Goal: Task Accomplishment & Management: Complete application form

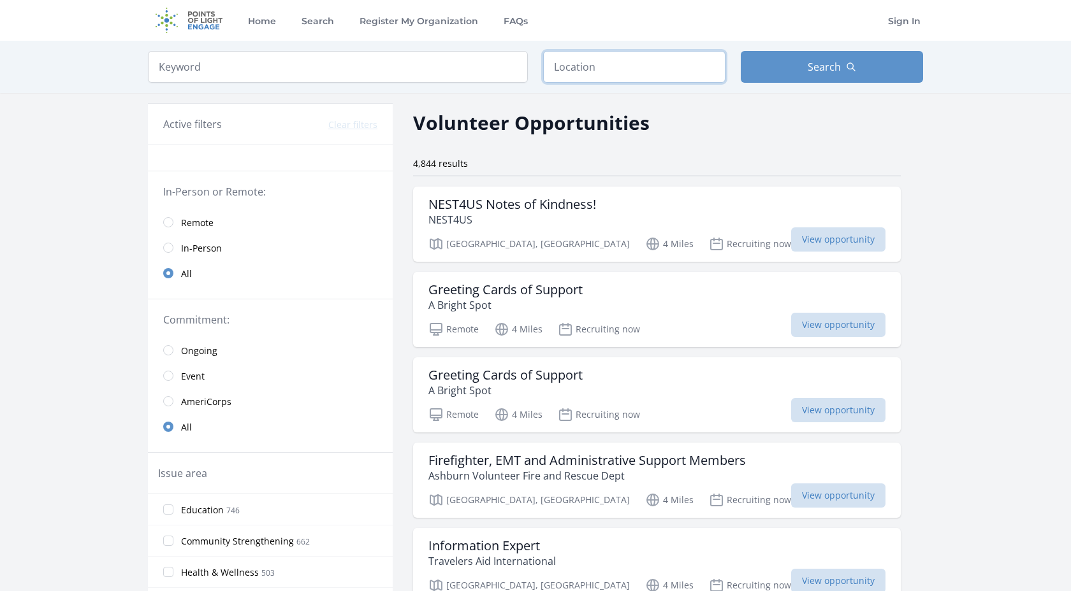
click at [624, 66] on input "text" at bounding box center [634, 67] width 182 height 32
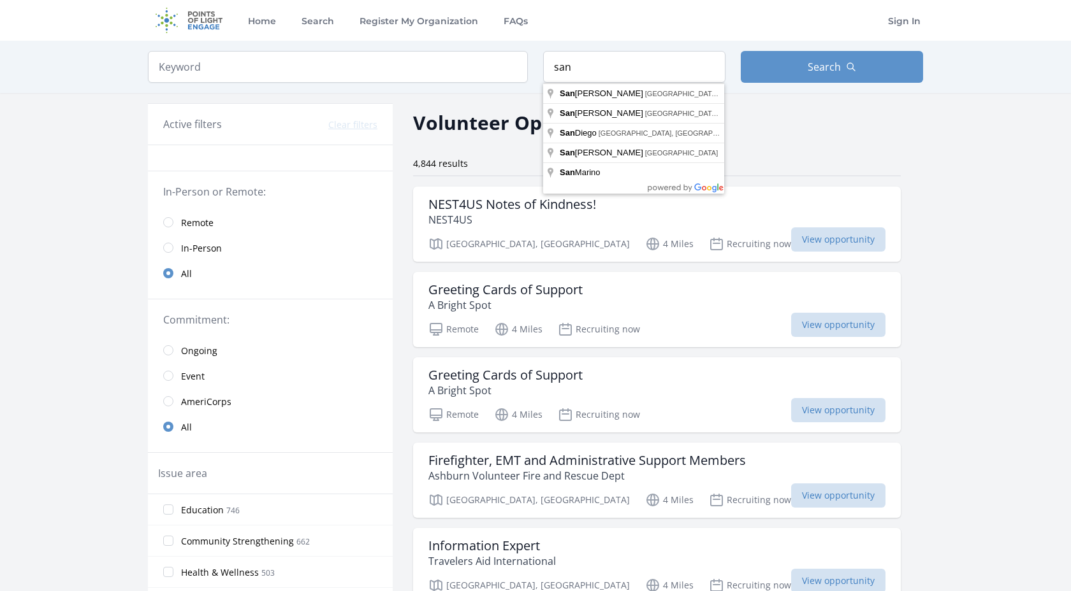
type input "San Diego, CA, USA"
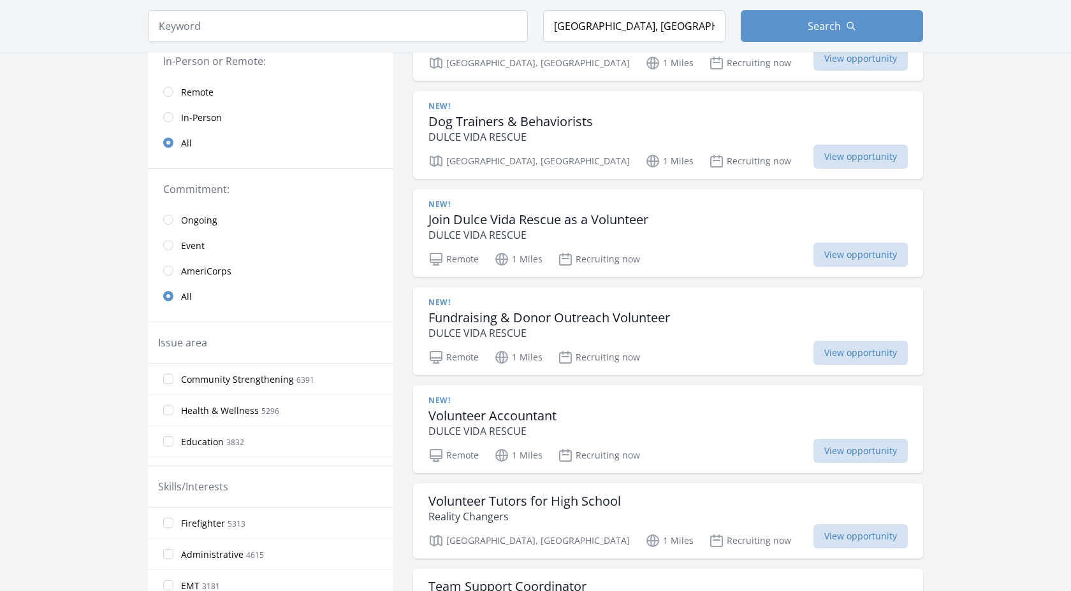
scroll to position [199, 0]
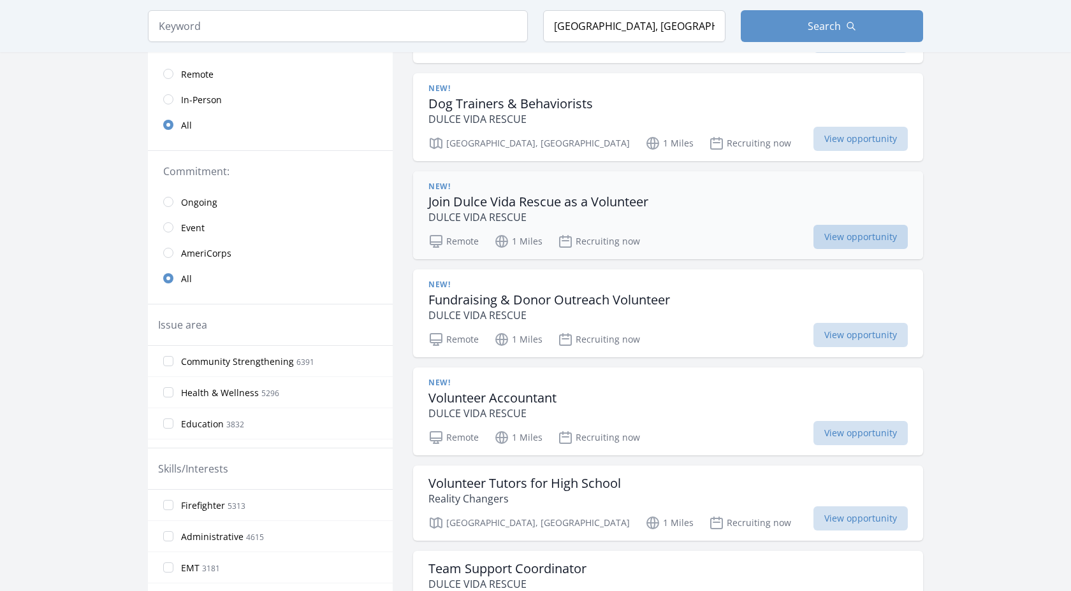
click at [813, 239] on span "View opportunity" at bounding box center [860, 237] width 94 height 24
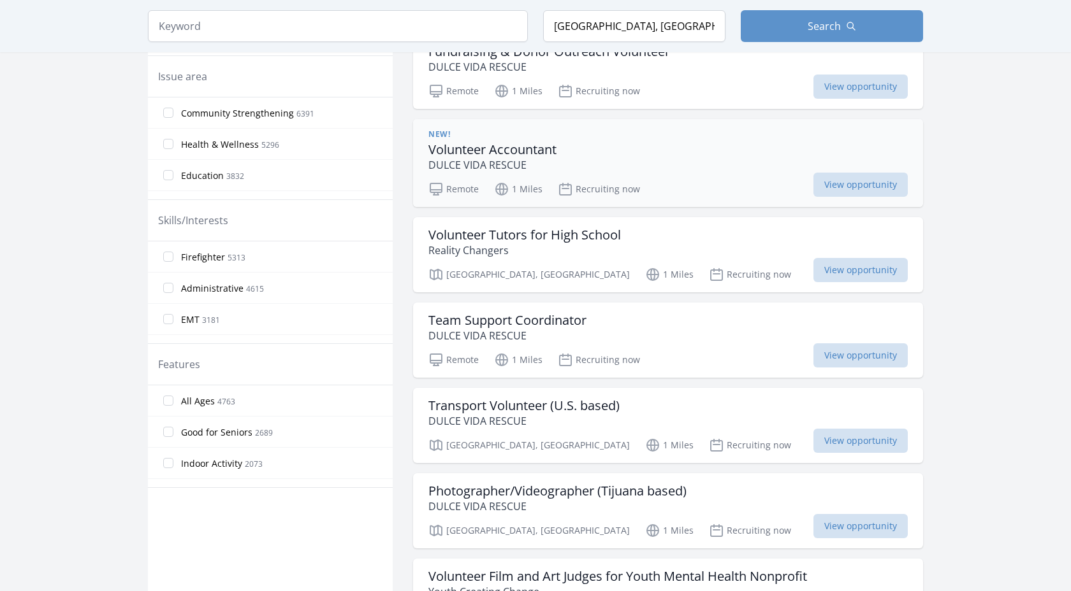
scroll to position [454, 0]
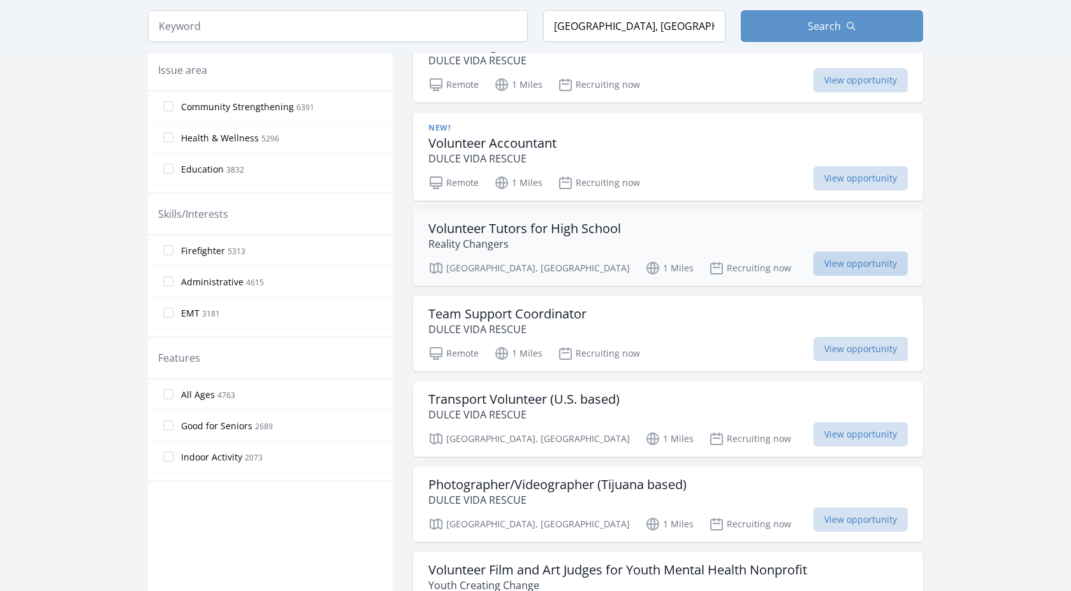
click at [813, 264] on span "View opportunity" at bounding box center [860, 264] width 94 height 24
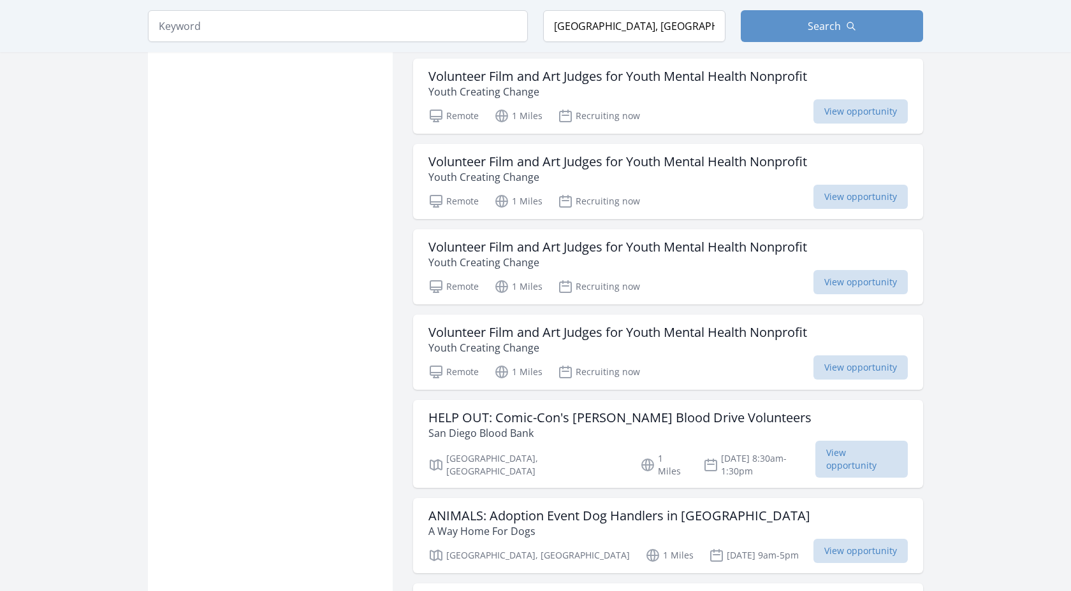
scroll to position [1208, 0]
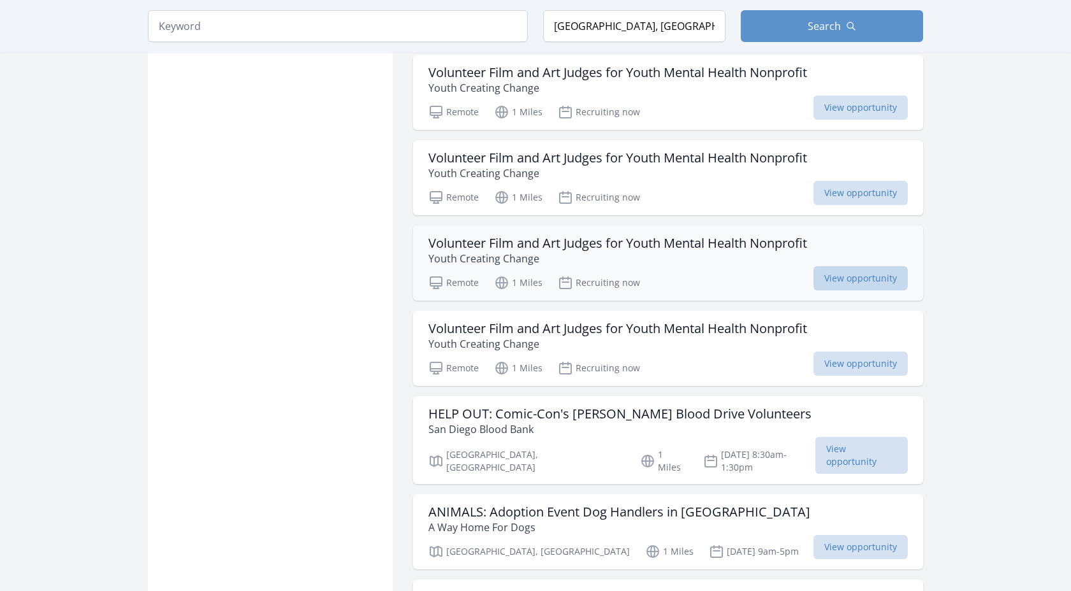
click at [813, 278] on span "View opportunity" at bounding box center [860, 278] width 94 height 24
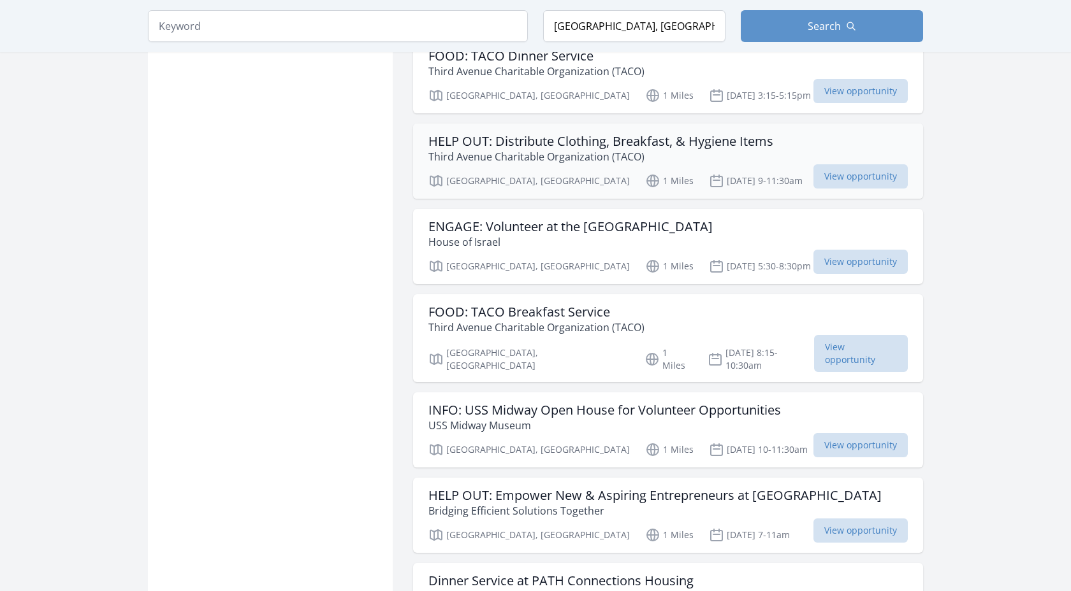
scroll to position [2190, 0]
click at [813, 432] on span "View opportunity" at bounding box center [860, 444] width 94 height 24
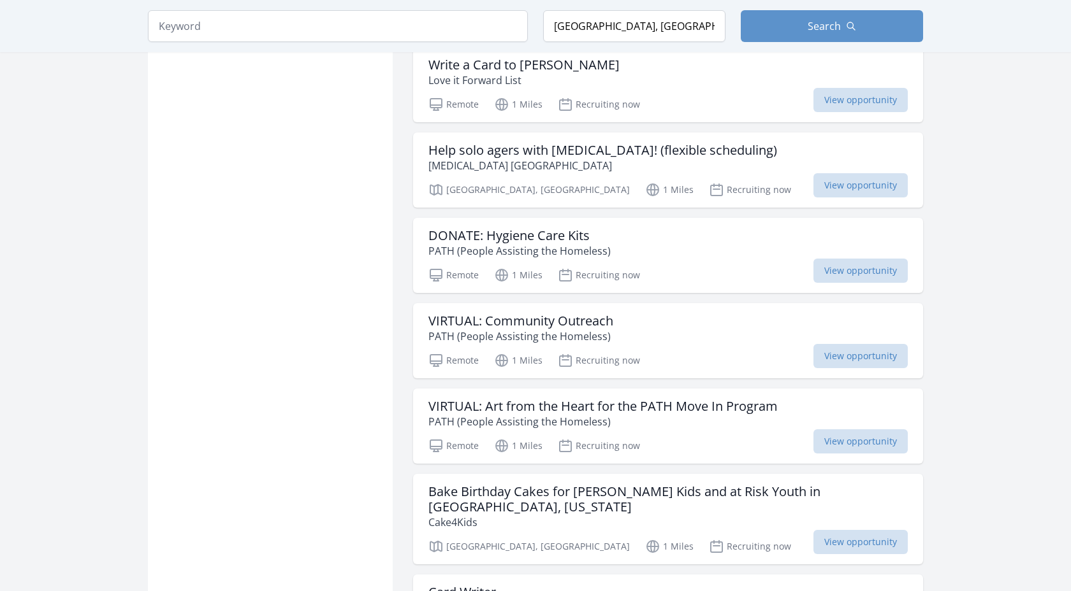
scroll to position [2890, 0]
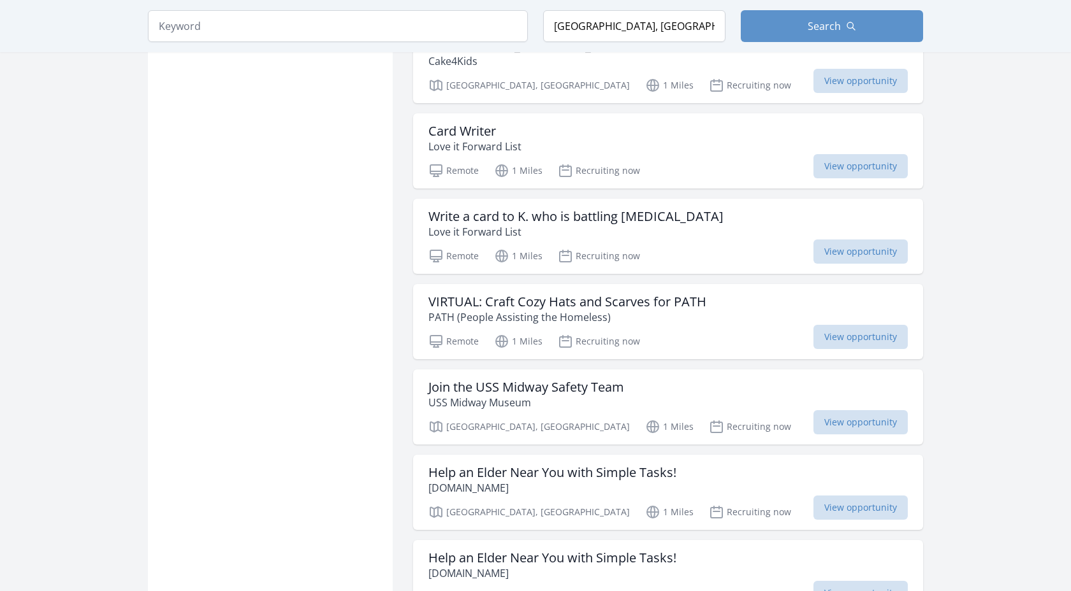
scroll to position [3351, 0]
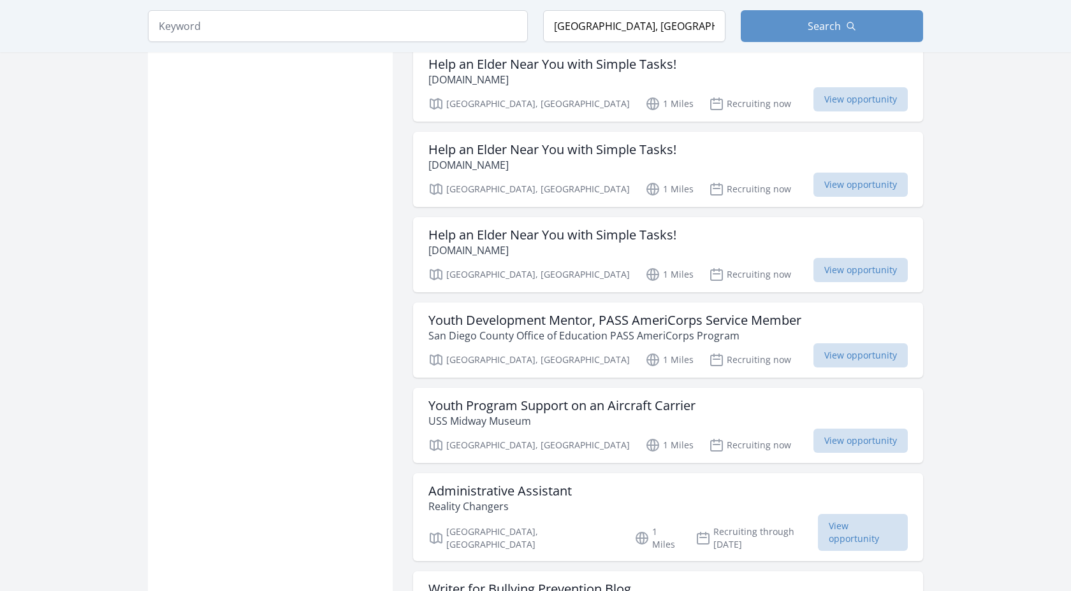
scroll to position [5982, 0]
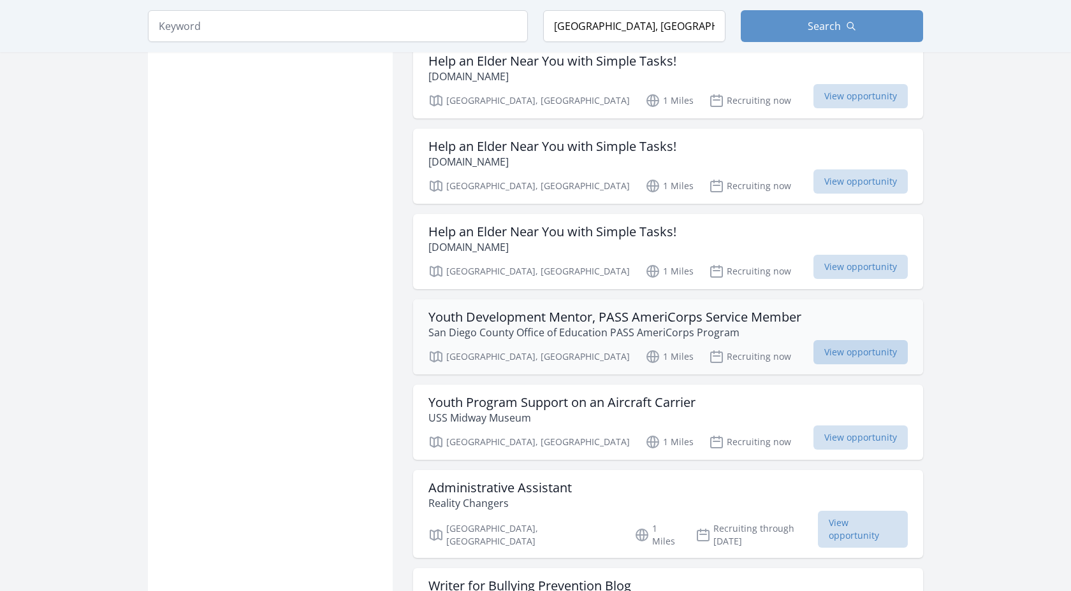
click at [830, 340] on span "View opportunity" at bounding box center [860, 352] width 94 height 24
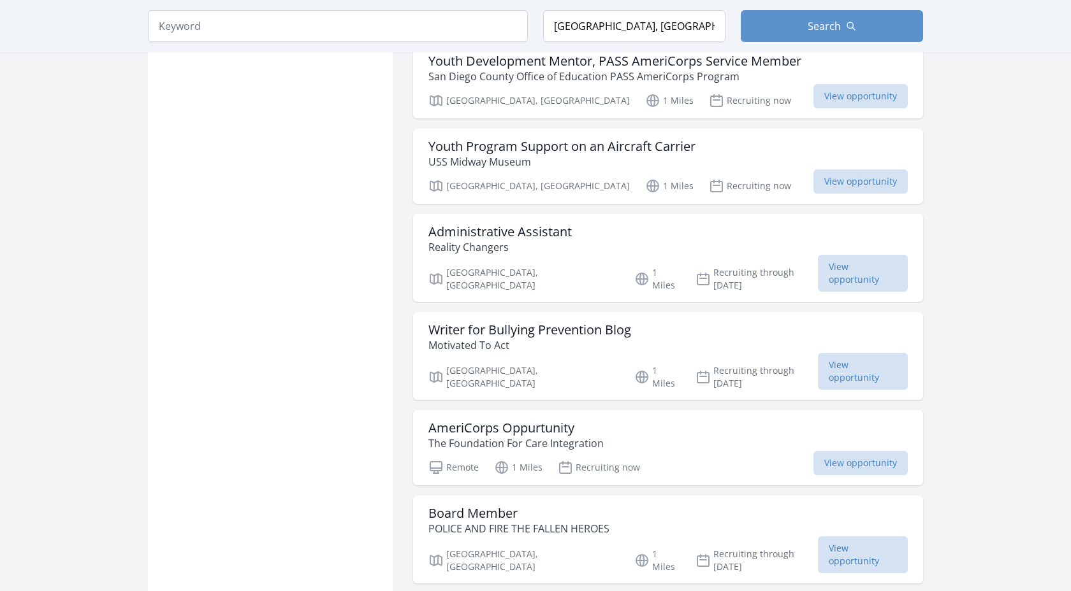
scroll to position [6239, 0]
click at [538, 322] on h3 "Writer for Bullying Prevention Blog" at bounding box center [529, 329] width 203 height 15
click at [830, 451] on span "View opportunity" at bounding box center [860, 463] width 94 height 24
click at [829, 451] on span "View opportunity" at bounding box center [860, 463] width 94 height 24
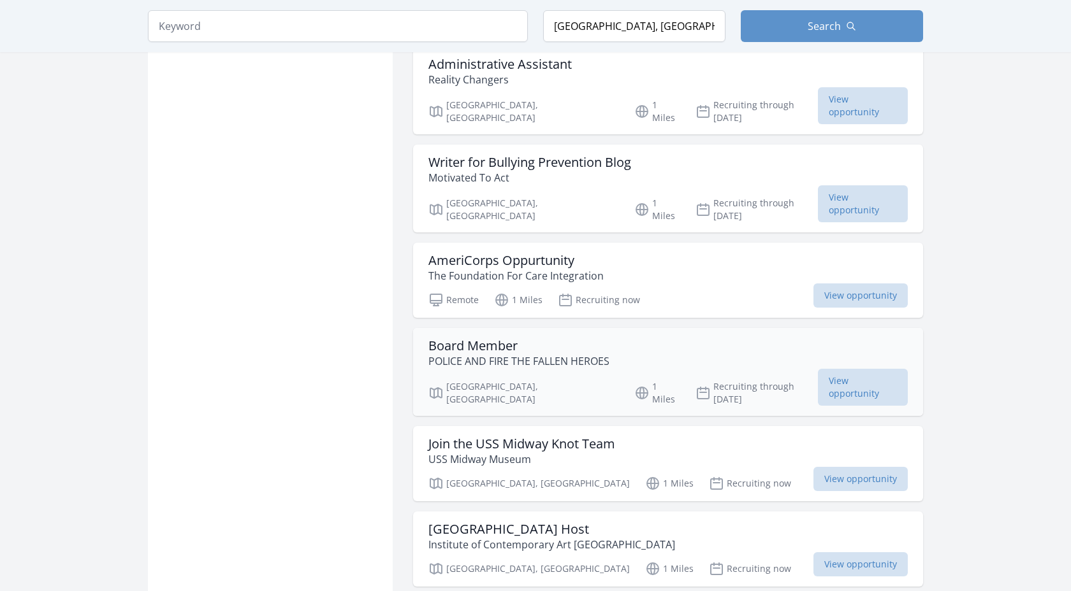
scroll to position [6409, 0]
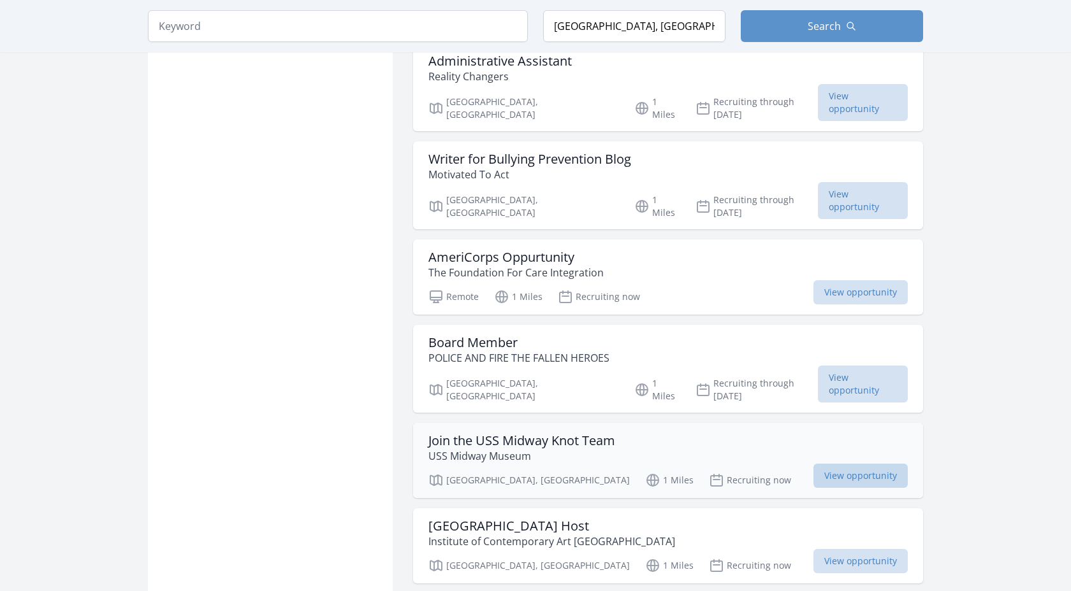
click at [830, 464] on span "View opportunity" at bounding box center [860, 476] width 94 height 24
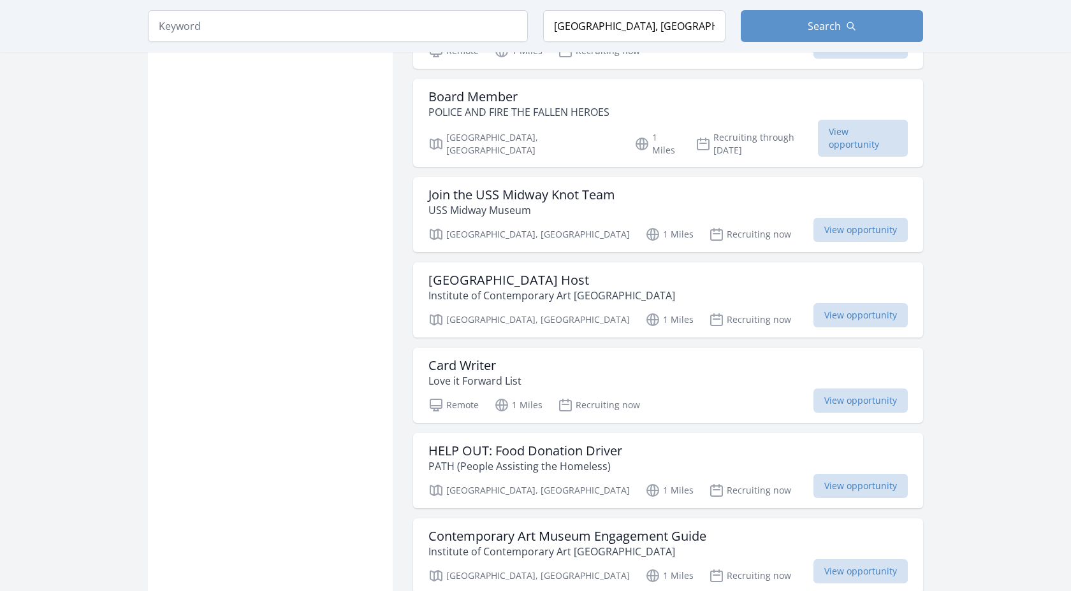
scroll to position [6659, 0]
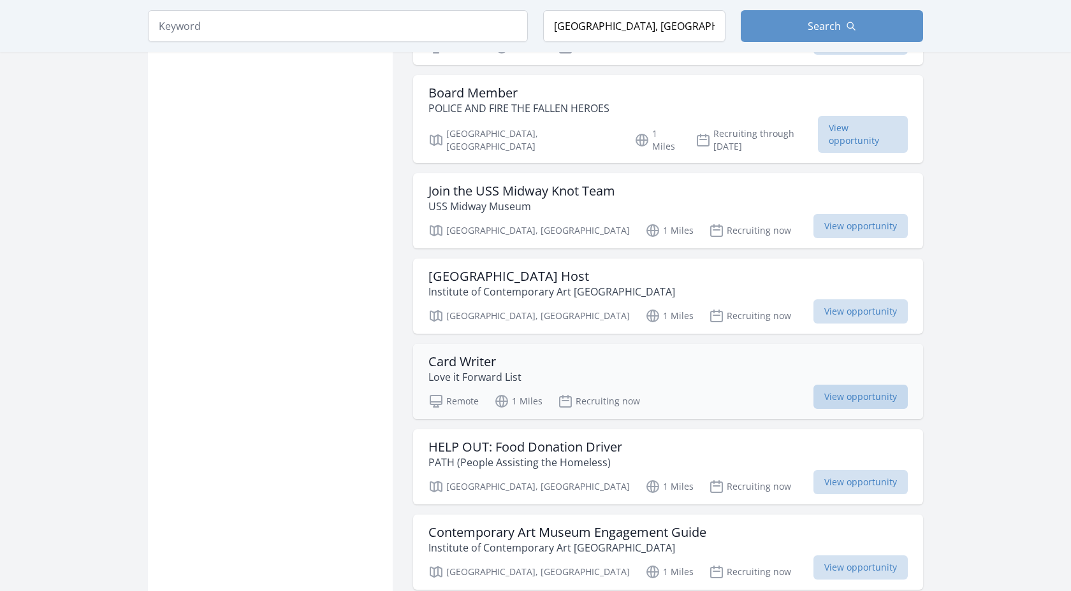
click at [816, 385] on span "View opportunity" at bounding box center [860, 397] width 94 height 24
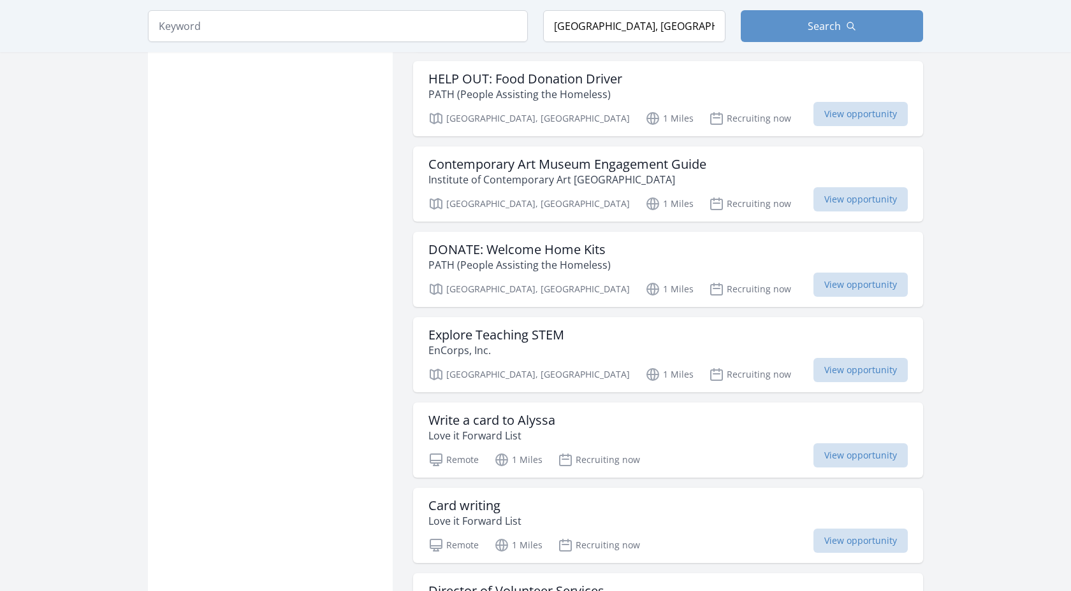
scroll to position [7032, 0]
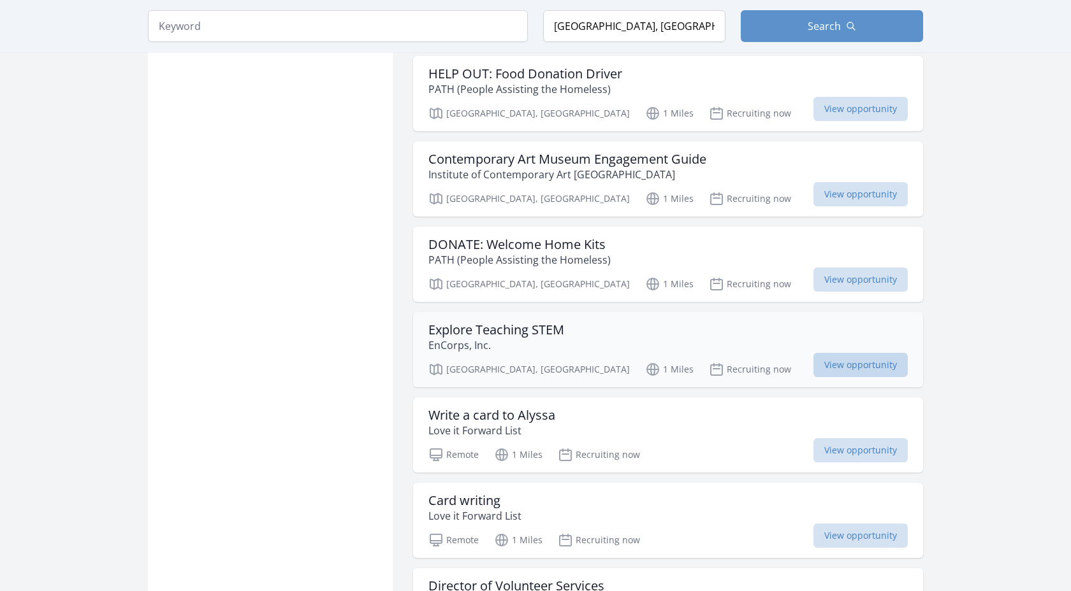
click at [845, 353] on span "View opportunity" at bounding box center [860, 365] width 94 height 24
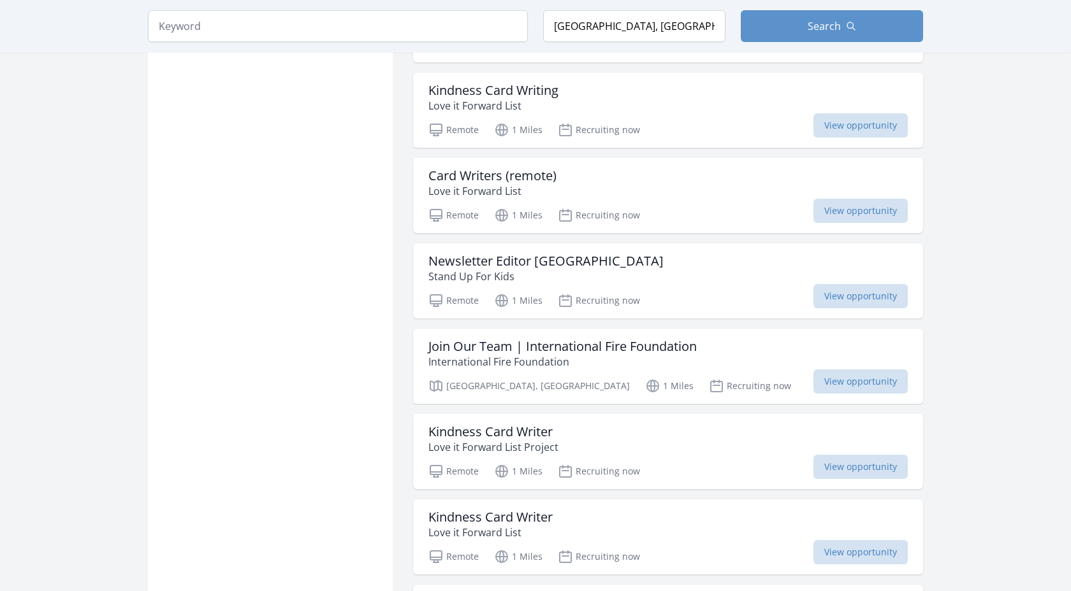
scroll to position [7972, 0]
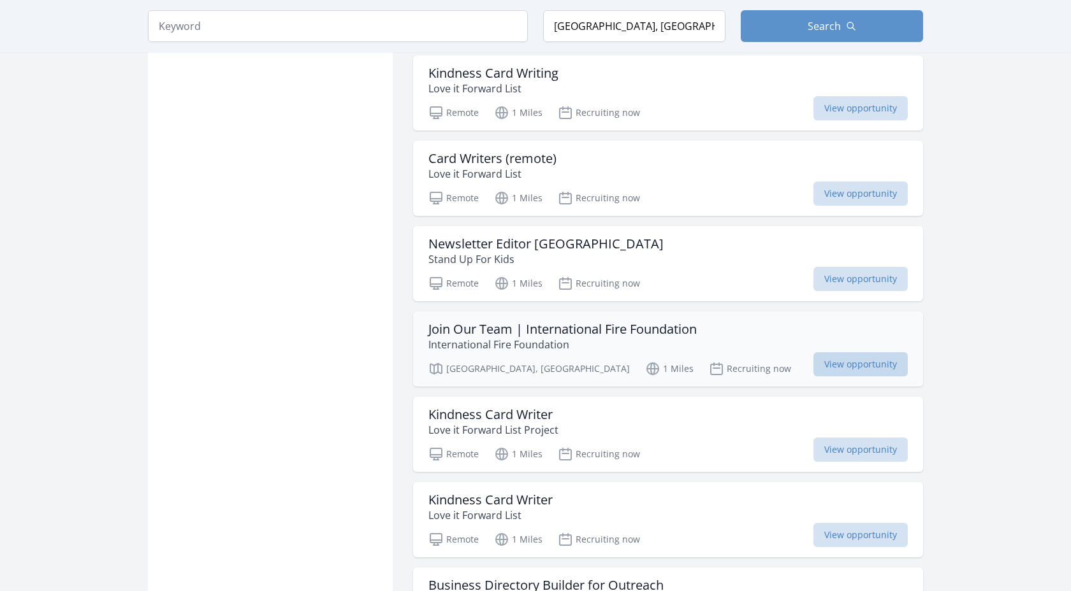
click at [846, 352] on span "View opportunity" at bounding box center [860, 364] width 94 height 24
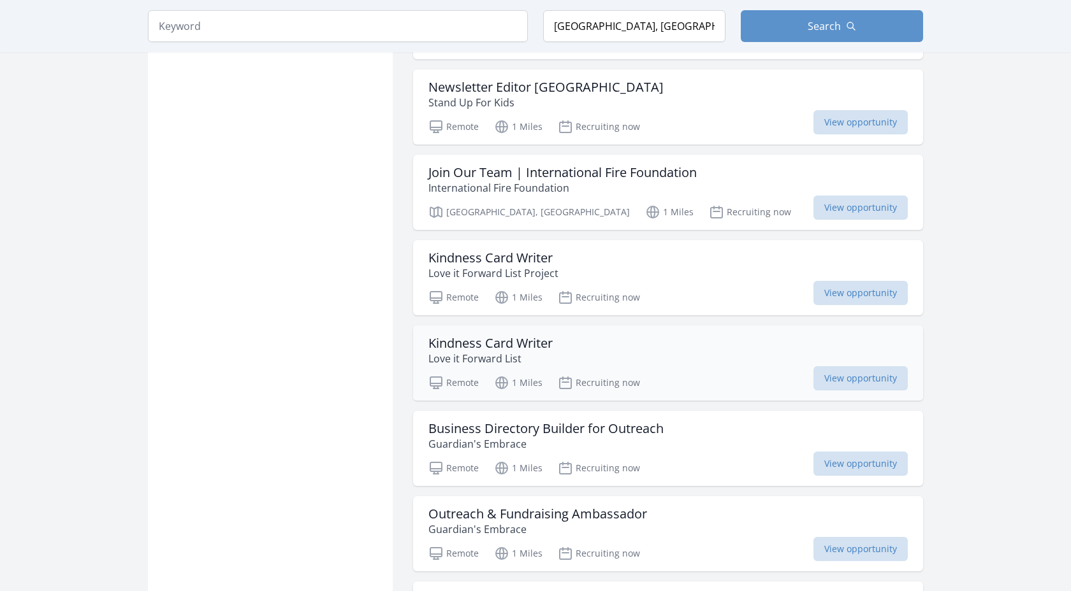
scroll to position [8145, 0]
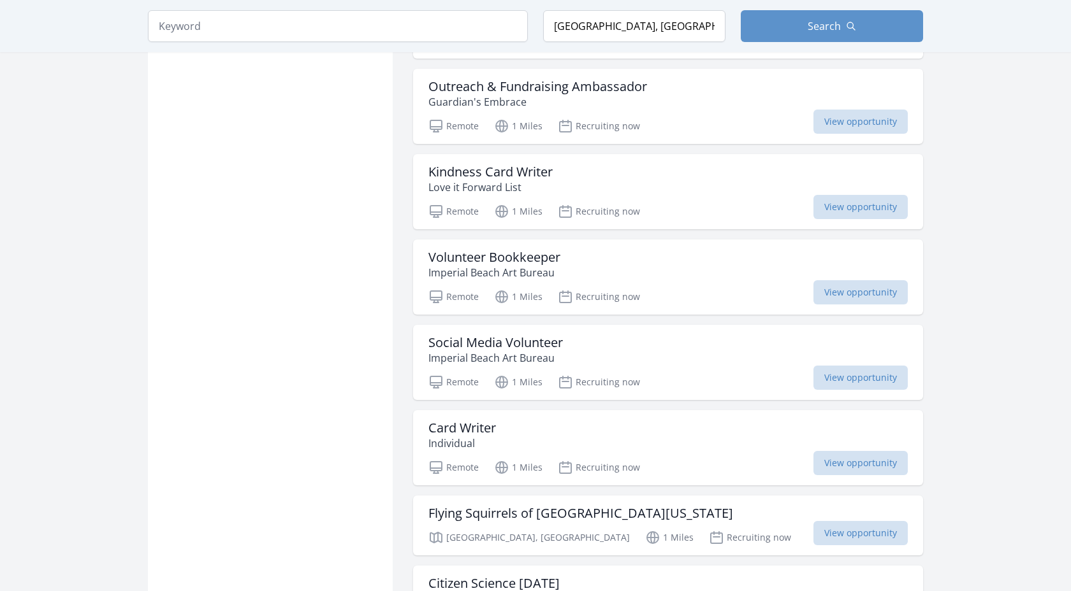
scroll to position [8558, 0]
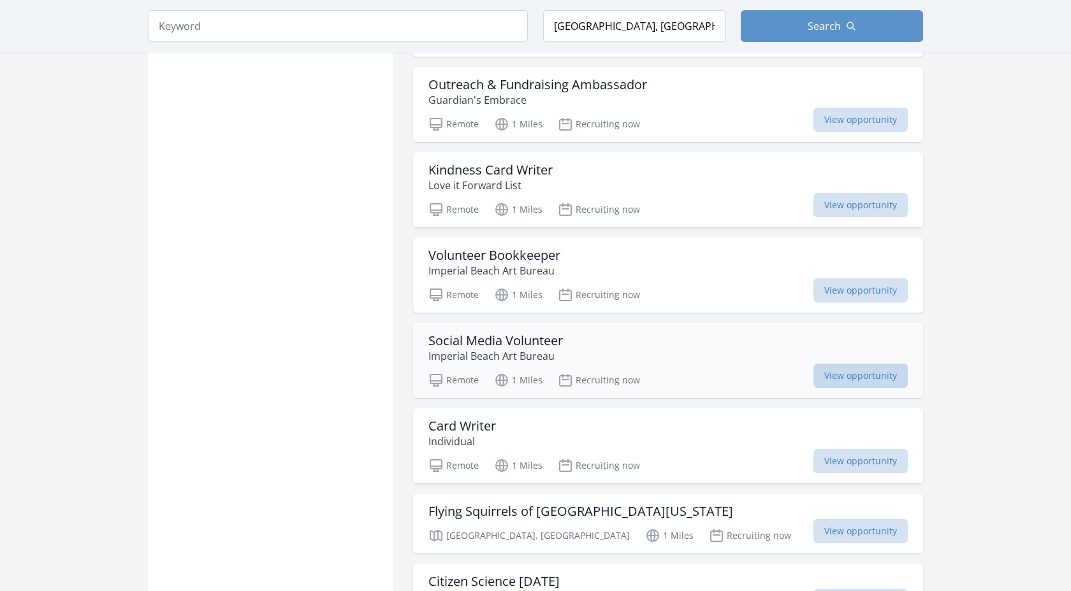
click at [818, 364] on span "View opportunity" at bounding box center [860, 376] width 94 height 24
click at [842, 519] on span "View opportunity" at bounding box center [860, 531] width 94 height 24
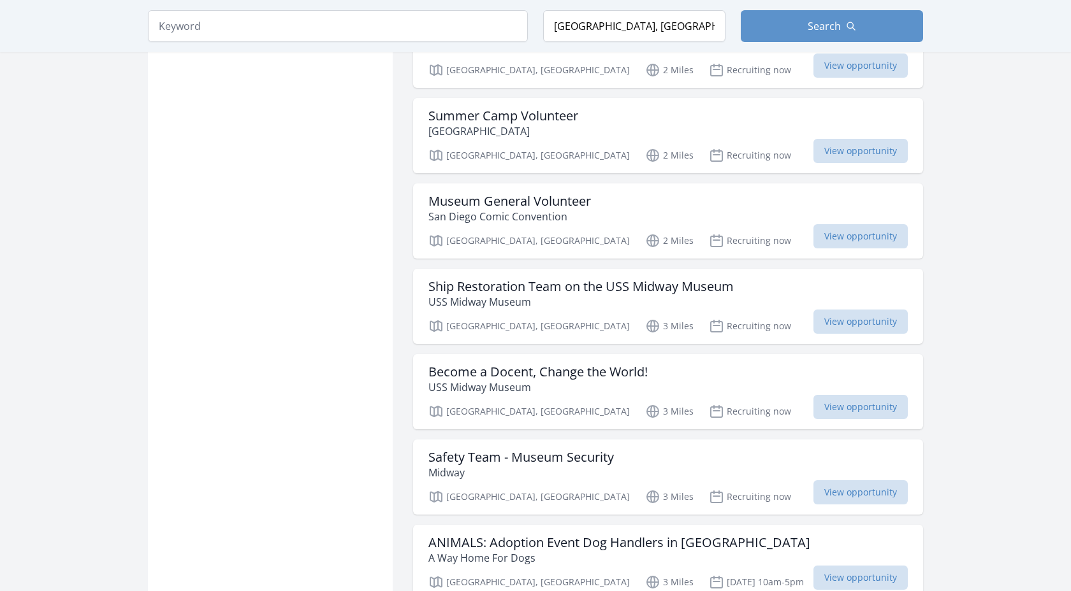
scroll to position [9440, 0]
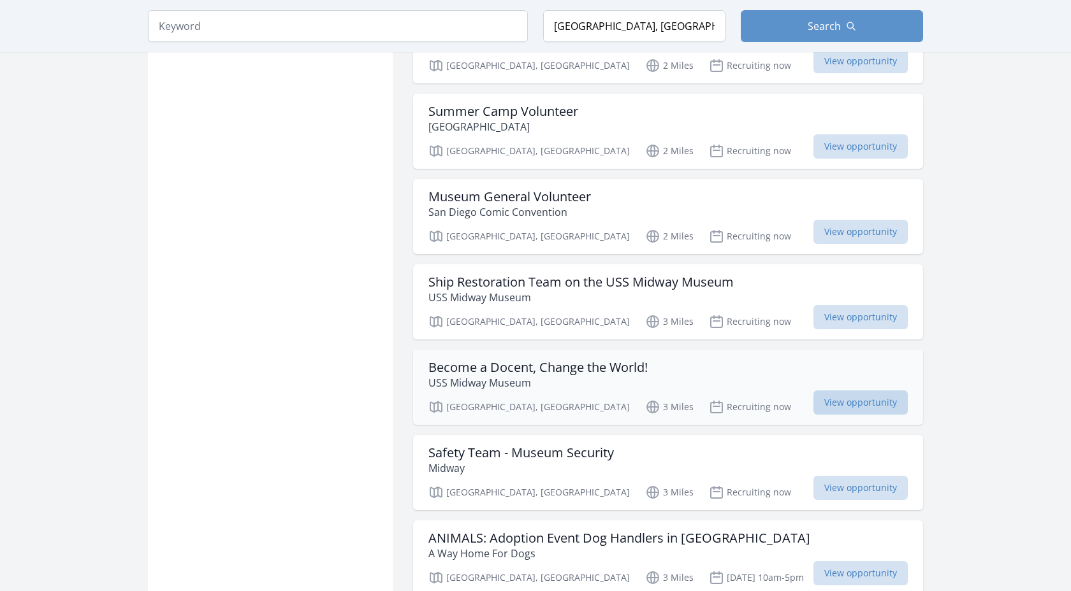
click at [856, 391] on span "View opportunity" at bounding box center [860, 403] width 94 height 24
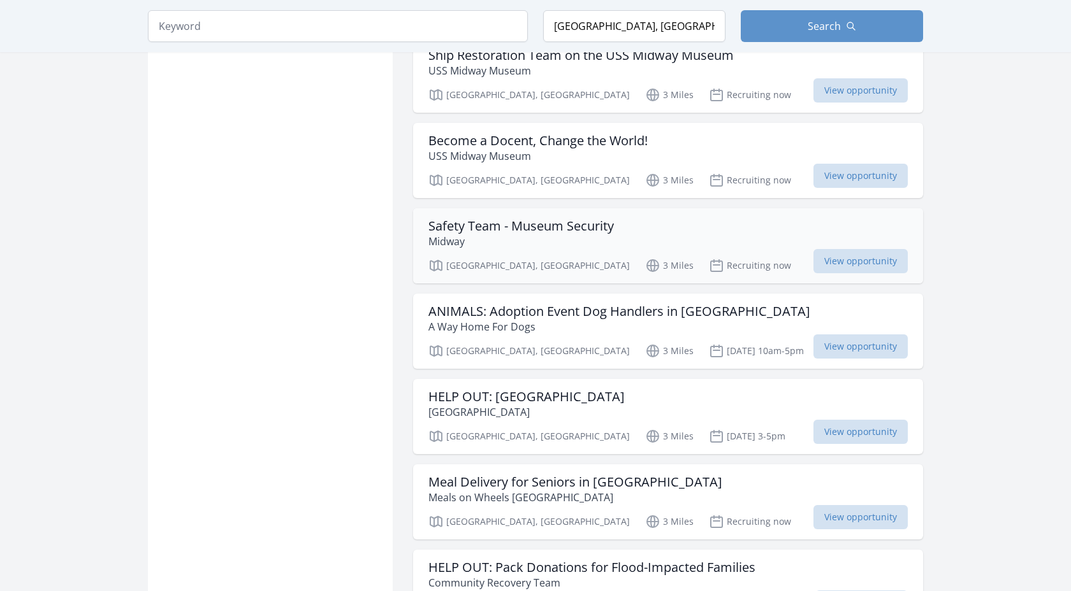
scroll to position [9675, 0]
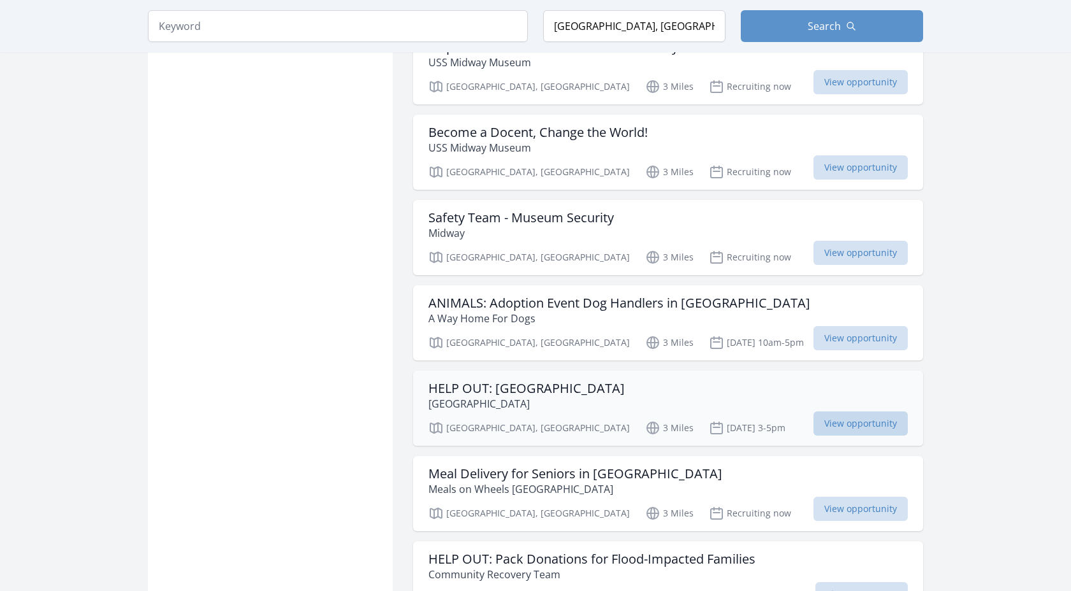
click at [823, 412] on span "View opportunity" at bounding box center [860, 424] width 94 height 24
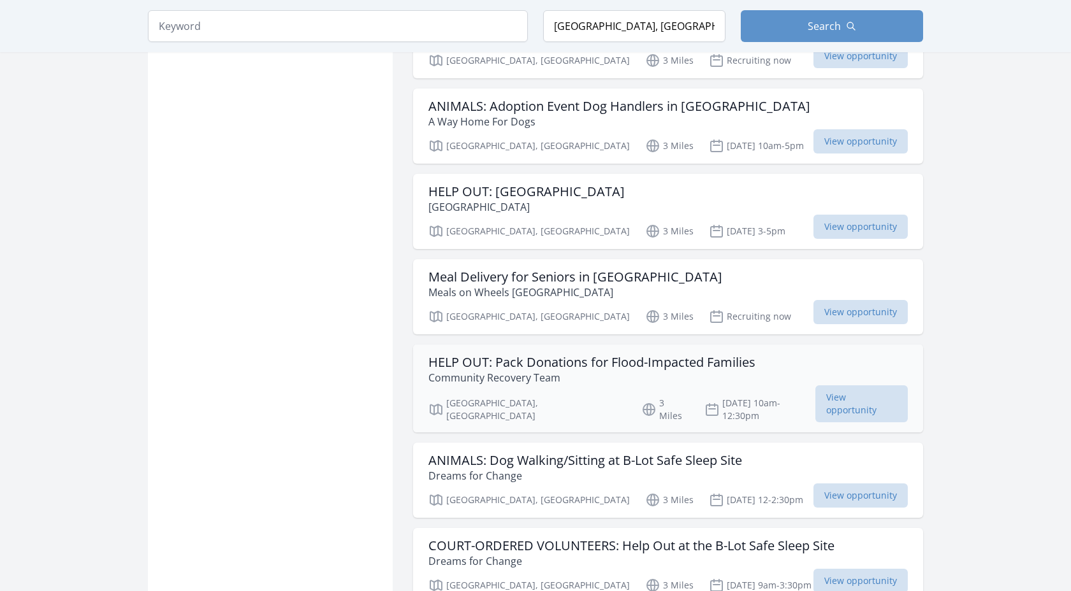
scroll to position [9877, 0]
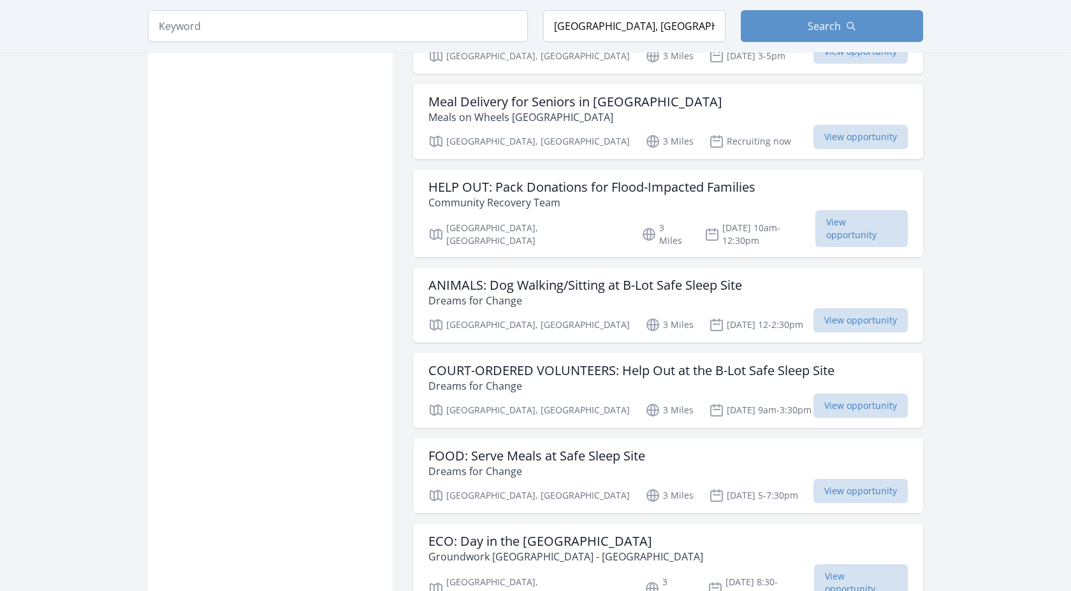
scroll to position [10052, 0]
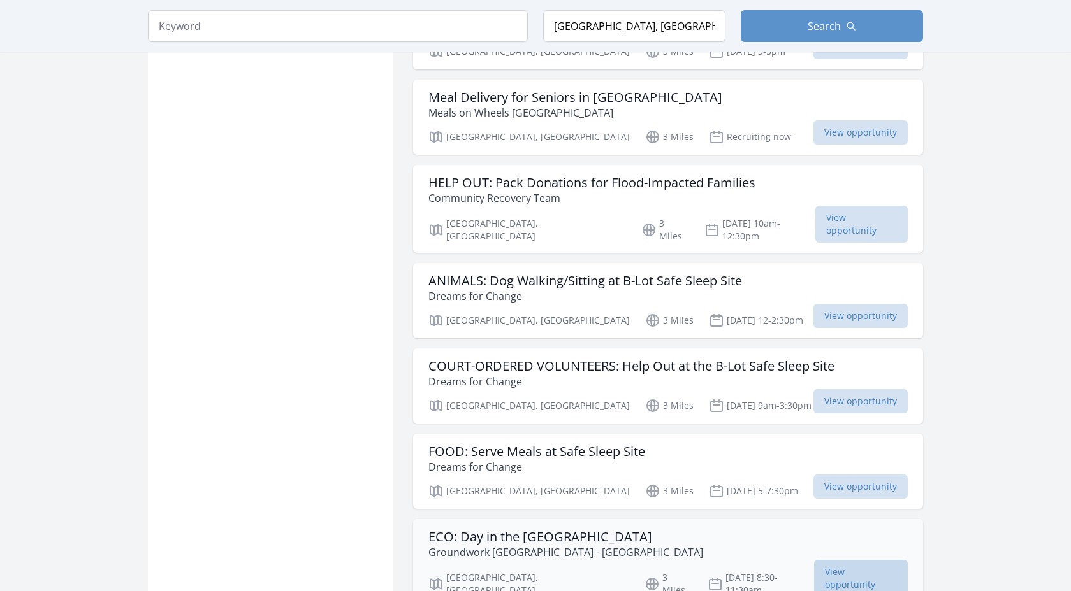
click at [851, 560] on span "View opportunity" at bounding box center [861, 578] width 94 height 37
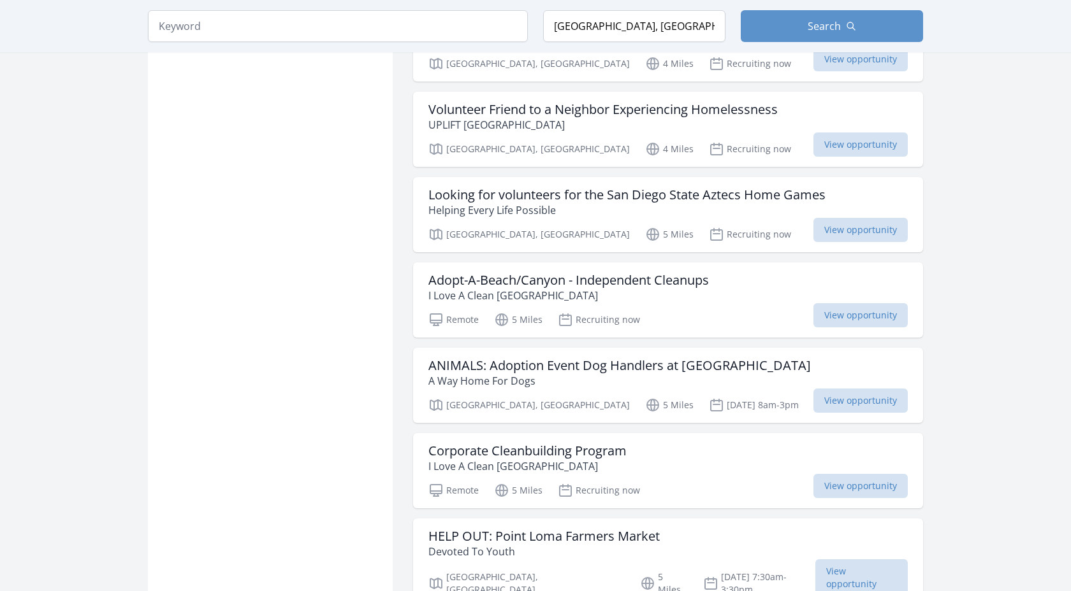
scroll to position [10838, 0]
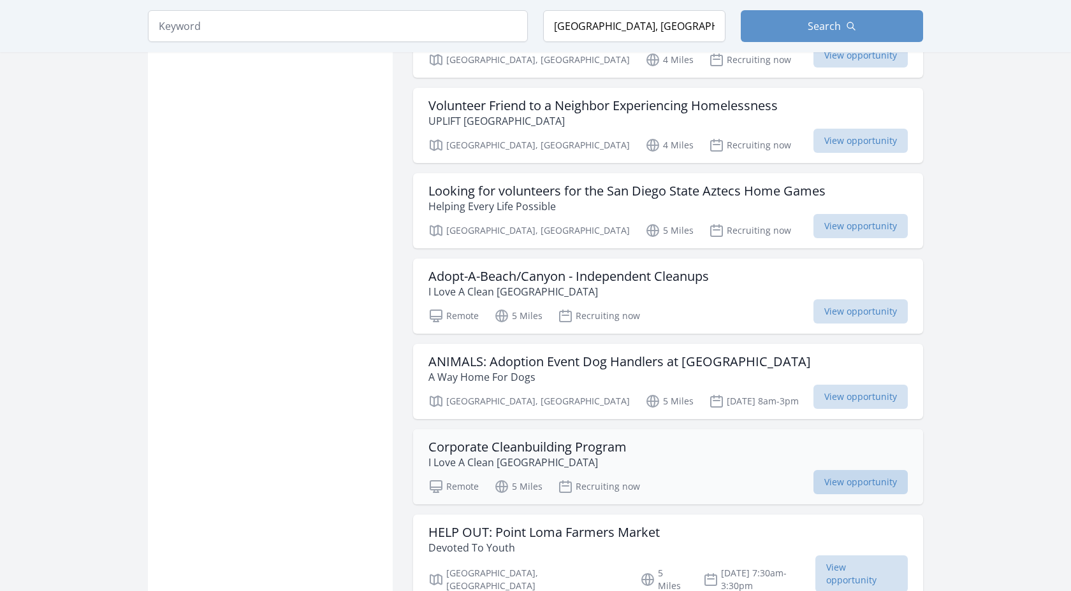
click at [856, 470] on span "View opportunity" at bounding box center [860, 482] width 94 height 24
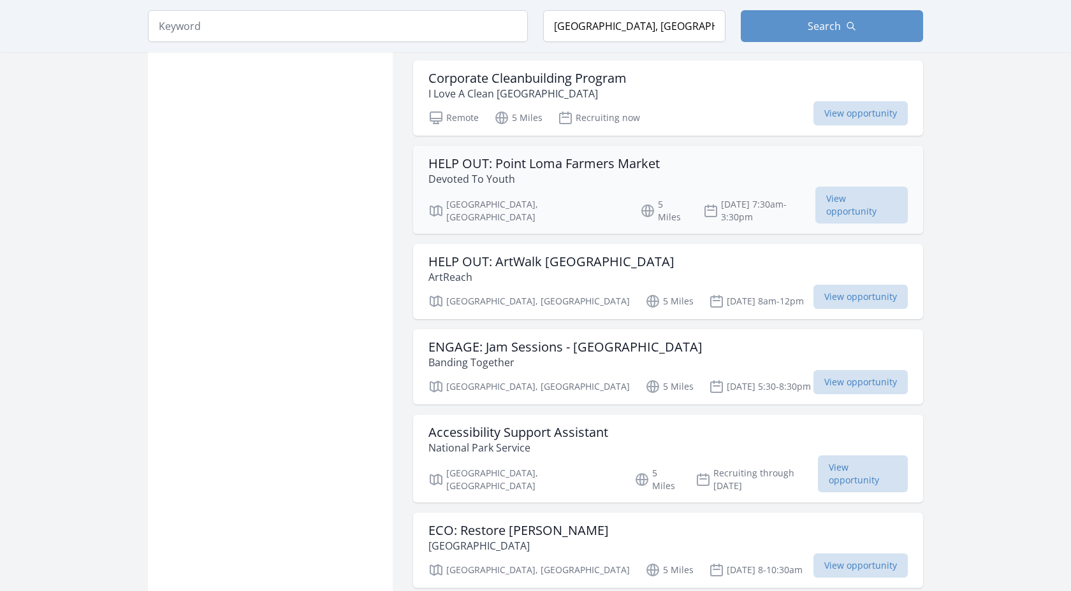
scroll to position [11208, 0]
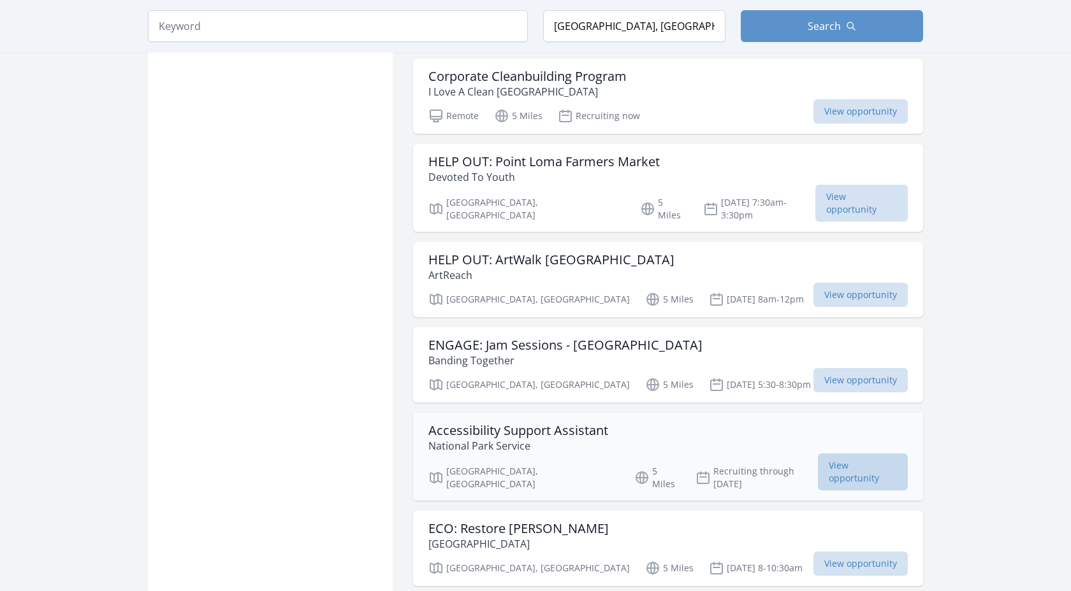
click at [822, 454] on span "View opportunity" at bounding box center [863, 472] width 90 height 37
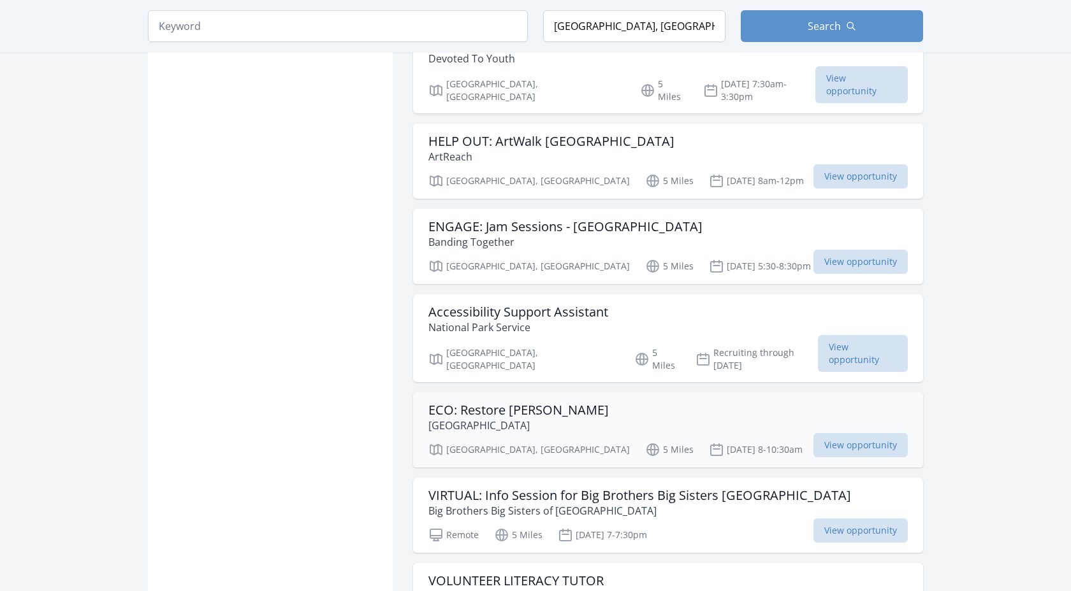
scroll to position [11328, 0]
click at [818, 517] on span "View opportunity" at bounding box center [860, 529] width 94 height 24
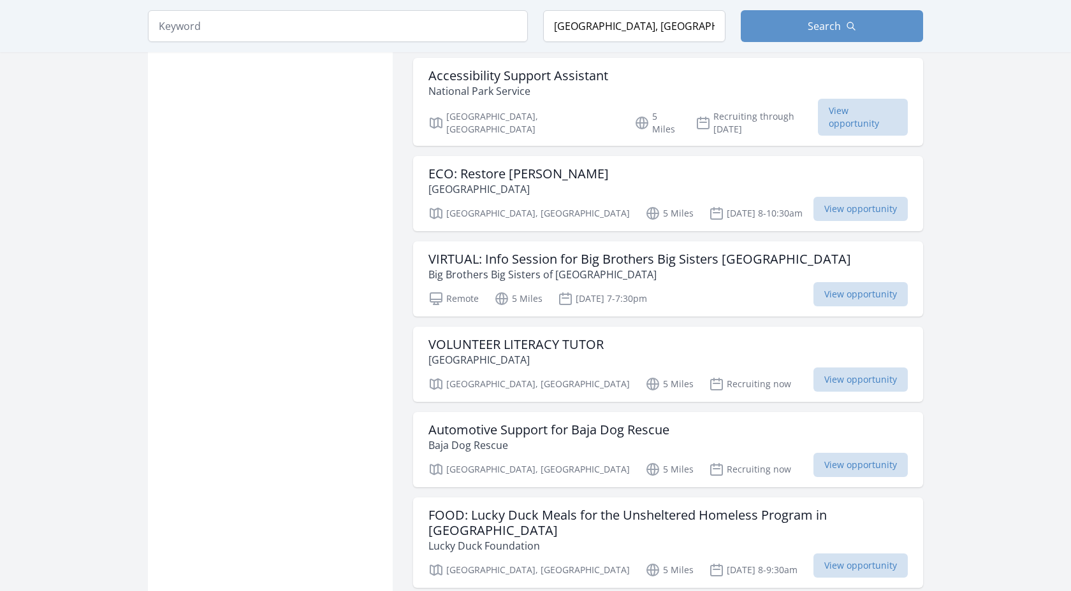
scroll to position [11565, 0]
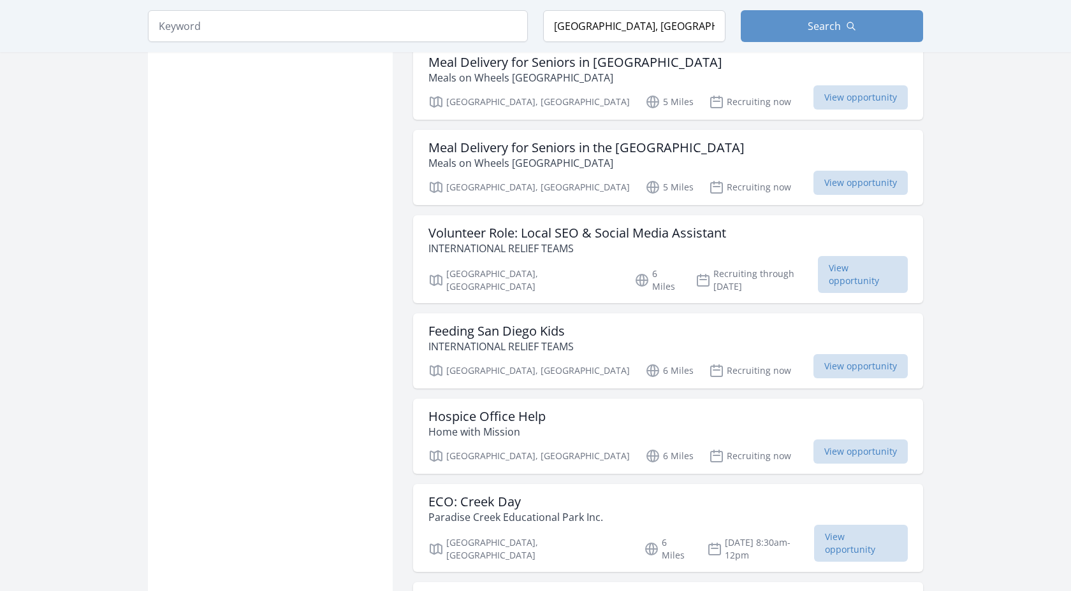
scroll to position [12206, 0]
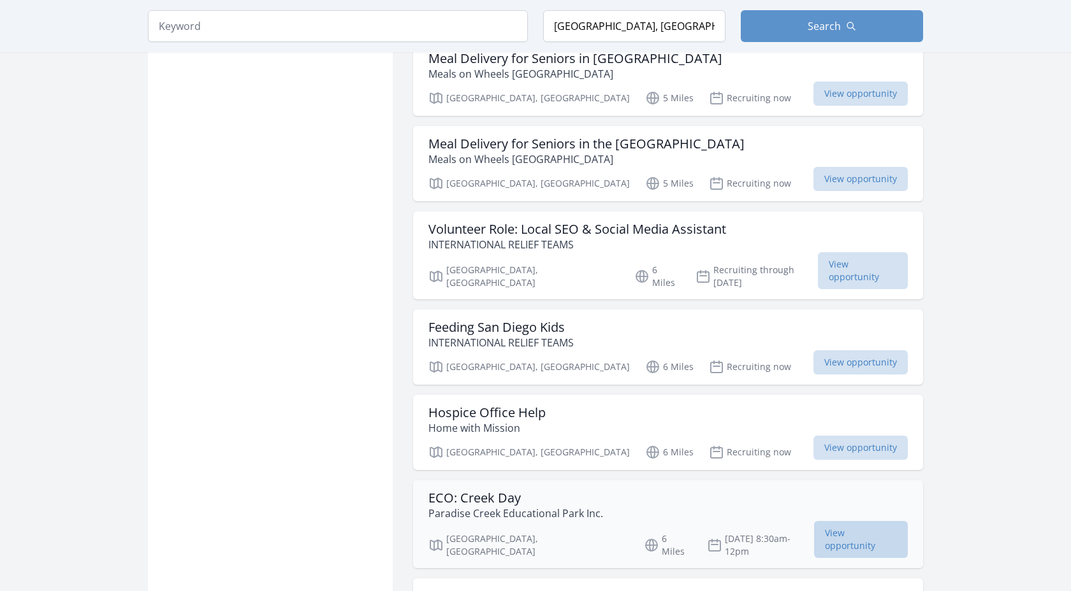
click at [834, 521] on span "View opportunity" at bounding box center [861, 539] width 94 height 37
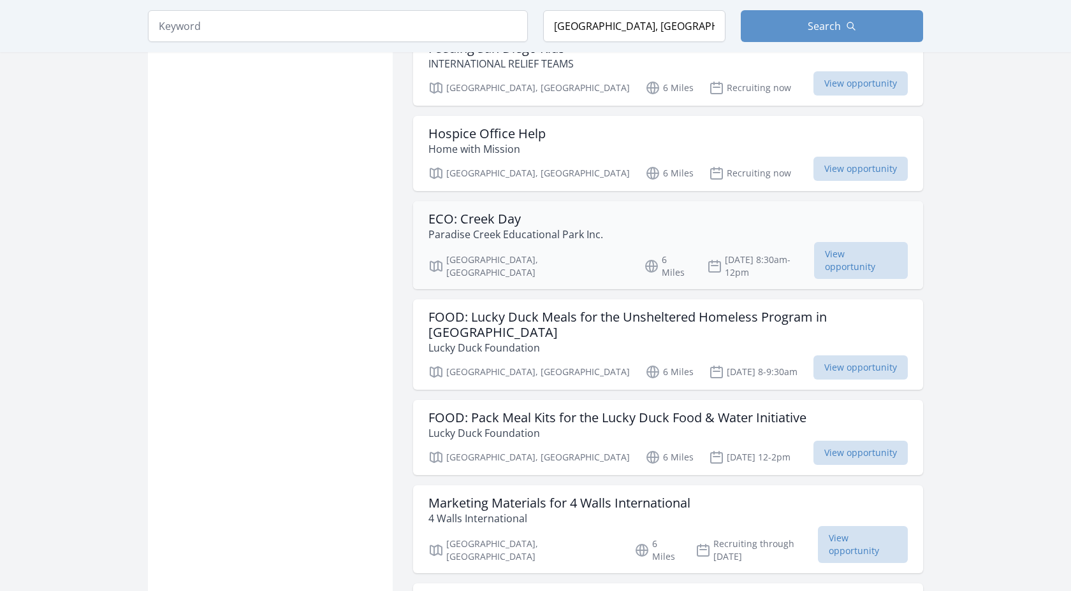
scroll to position [12486, 0]
click at [823, 526] on span "View opportunity" at bounding box center [863, 544] width 90 height 37
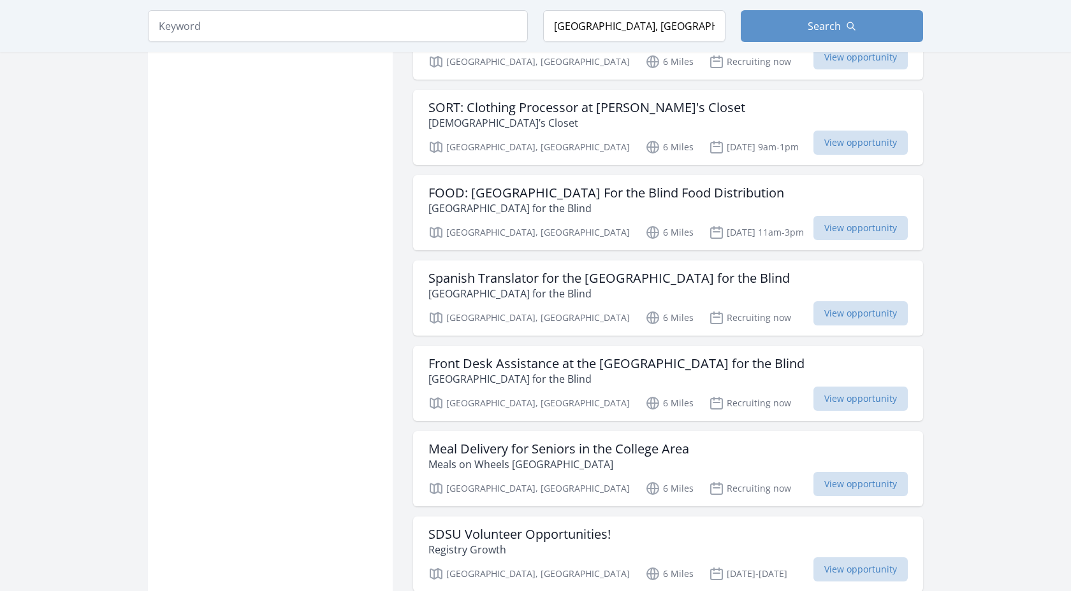
scroll to position [13255, 0]
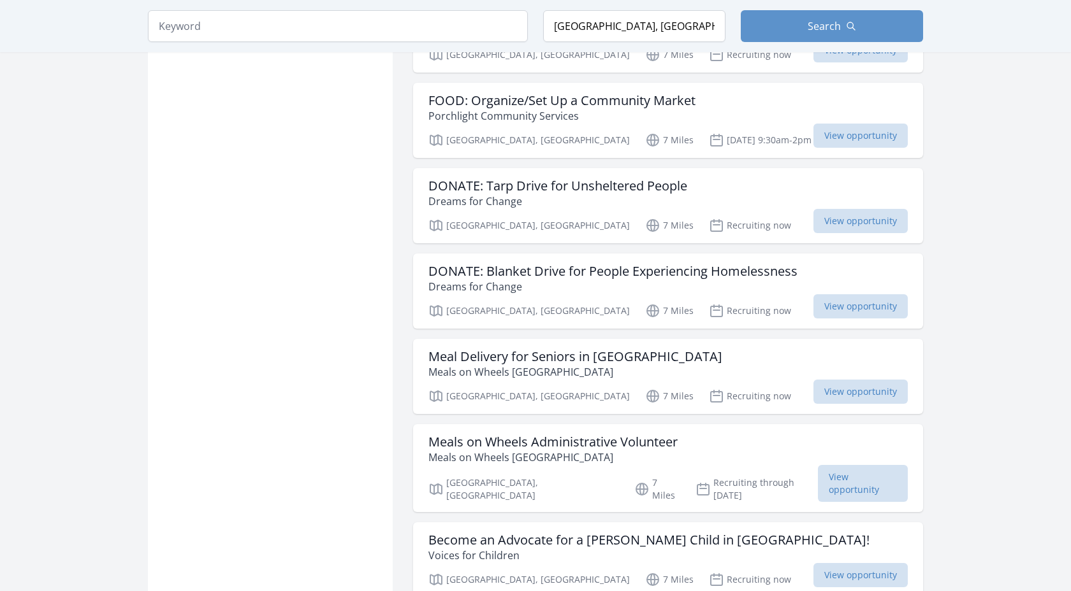
scroll to position [14123, 0]
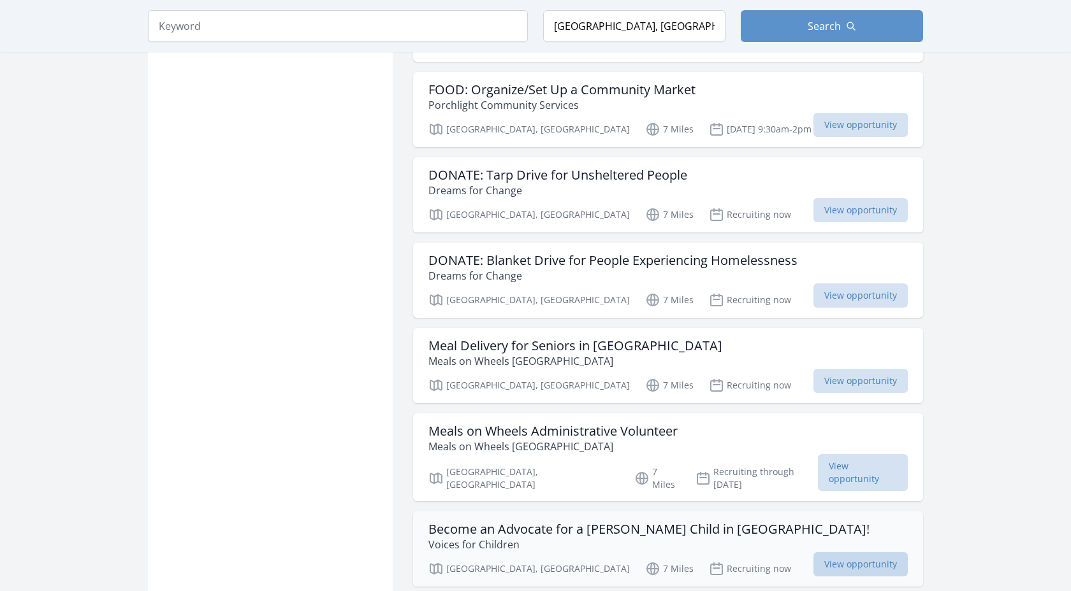
click at [853, 552] on span "View opportunity" at bounding box center [860, 564] width 94 height 24
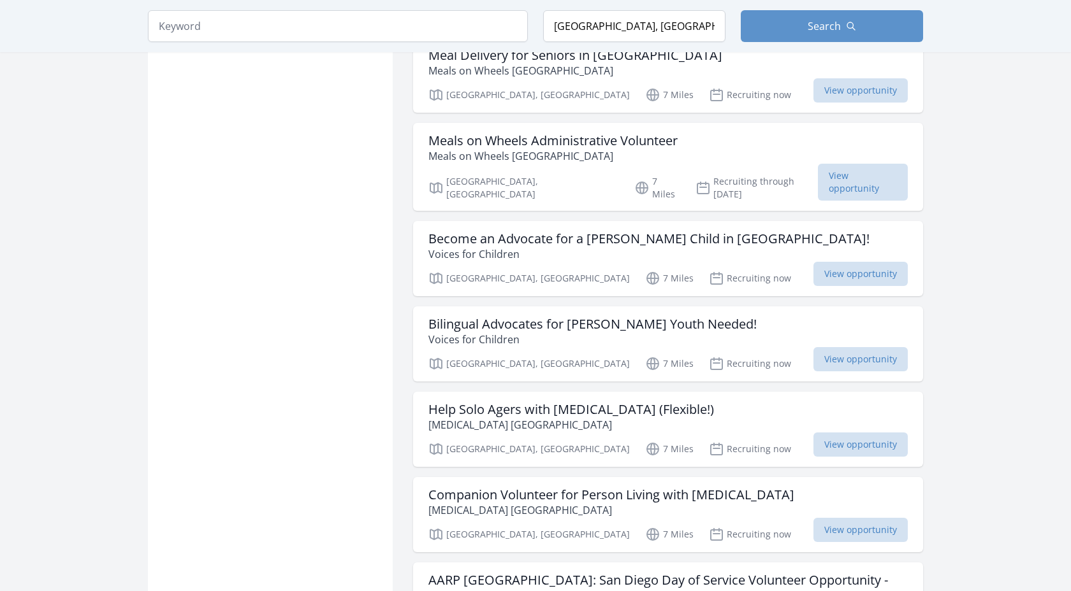
scroll to position [14419, 0]
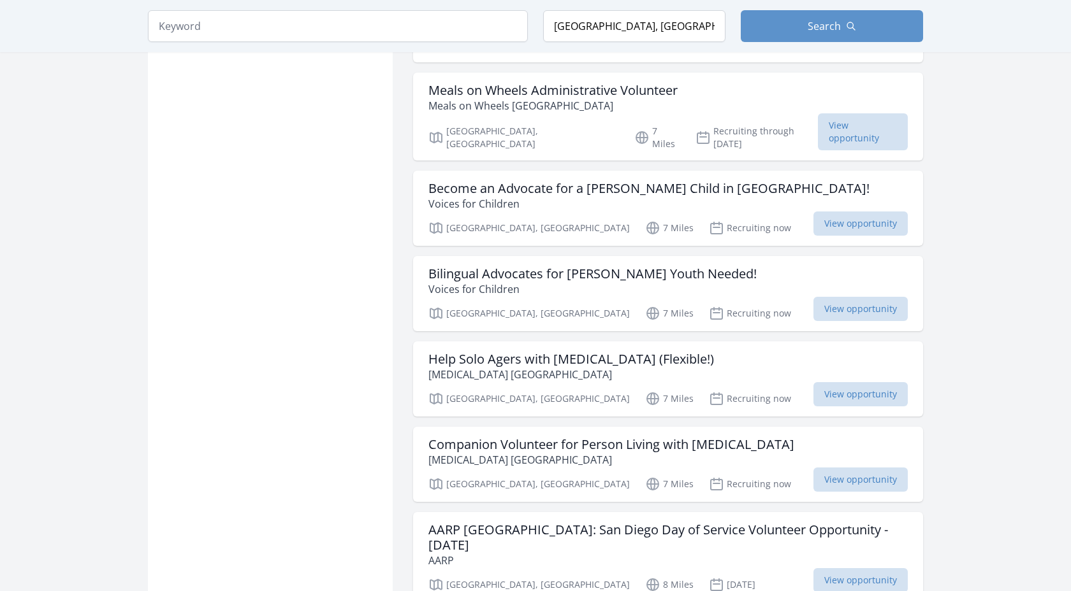
scroll to position [14506, 0]
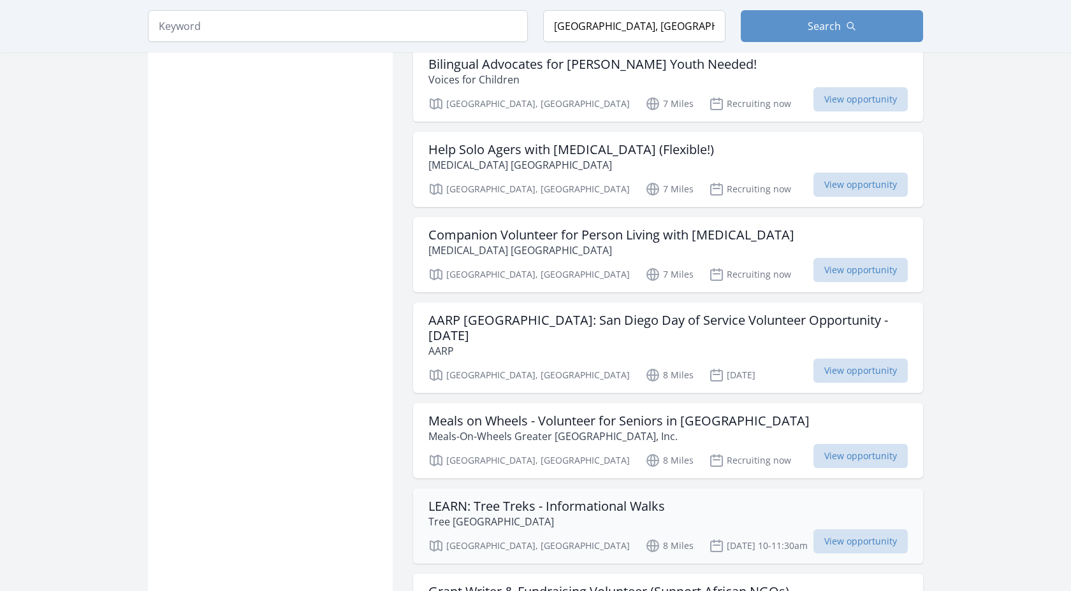
scroll to position [14677, 0]
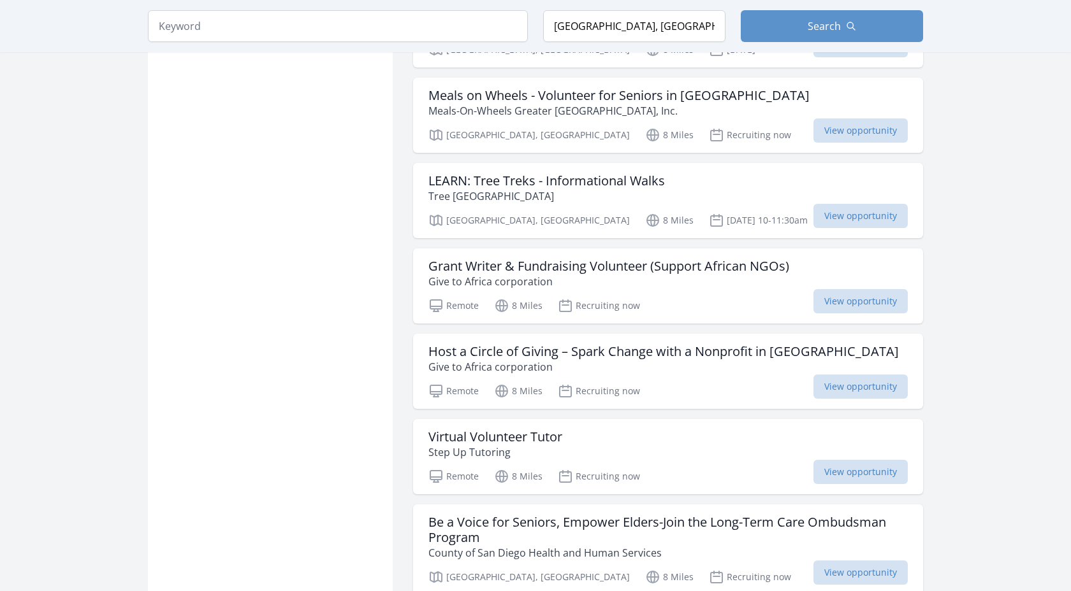
scroll to position [15003, 0]
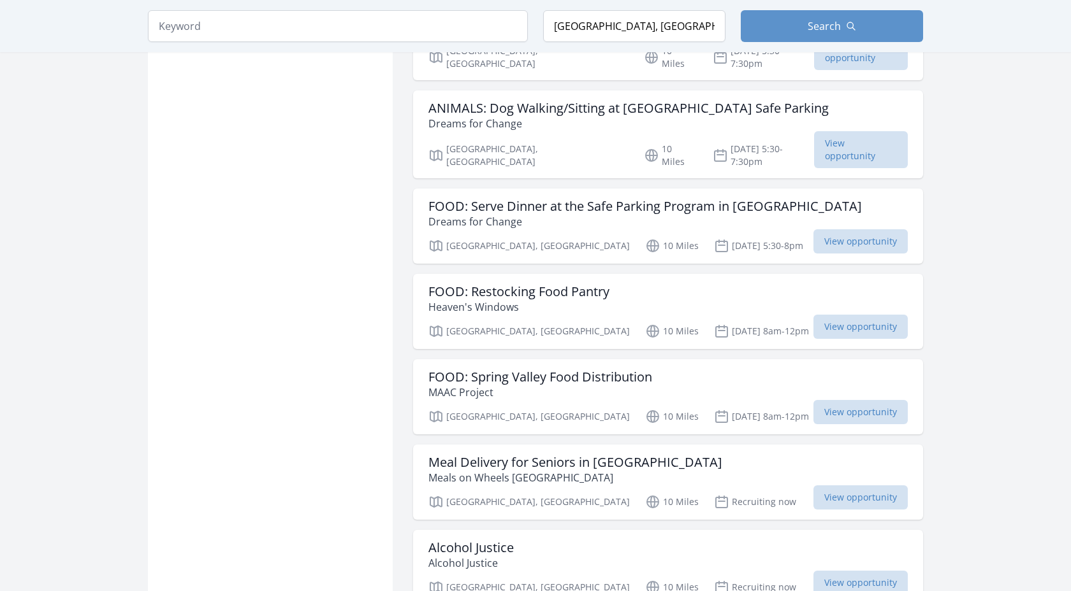
scroll to position [16742, 0]
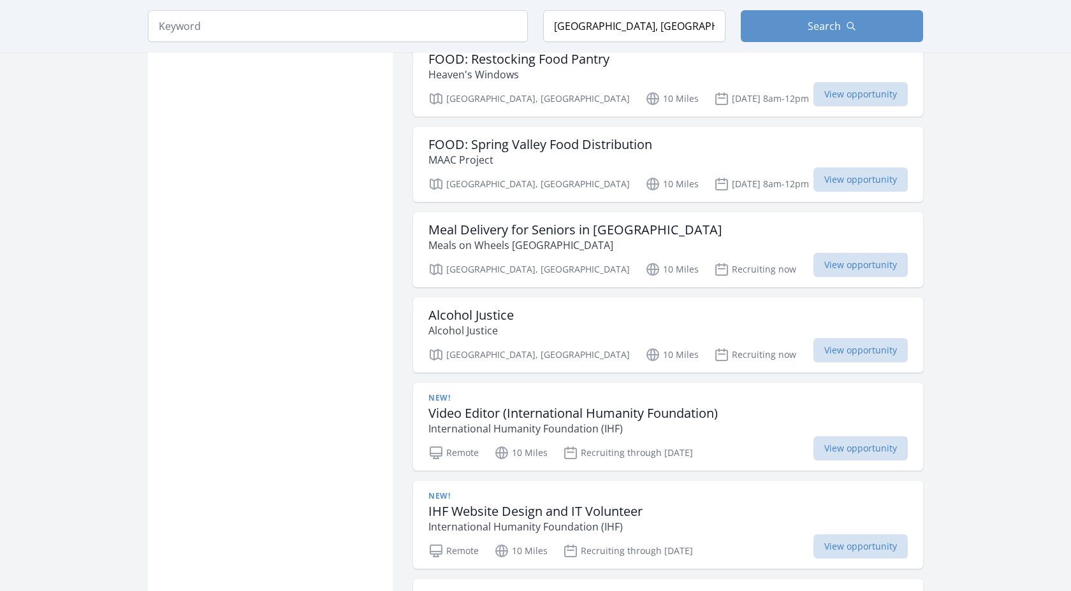
scroll to position [16970, 0]
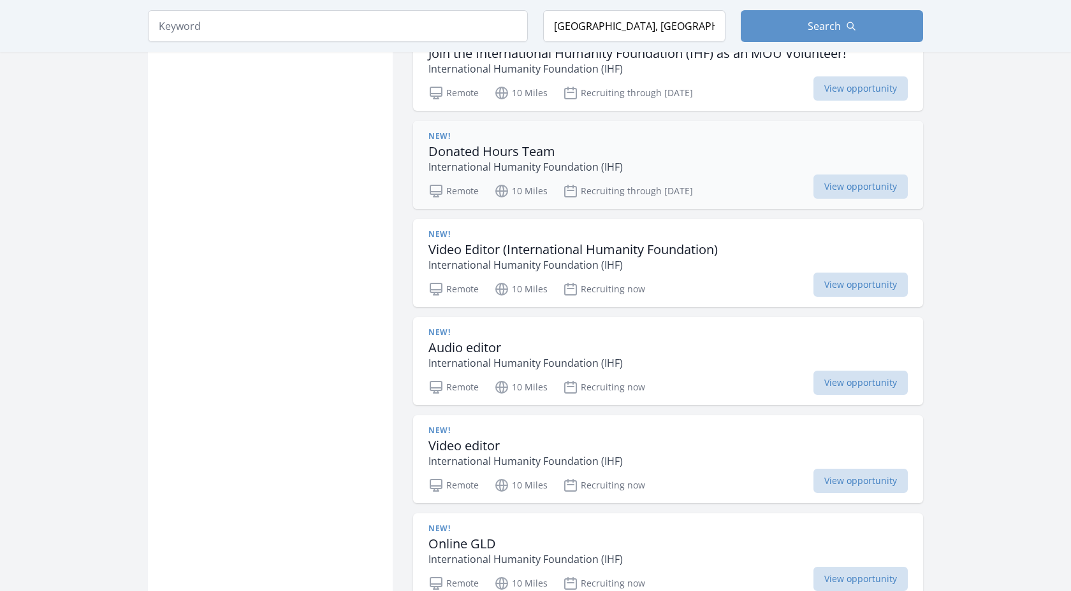
scroll to position [17528, 0]
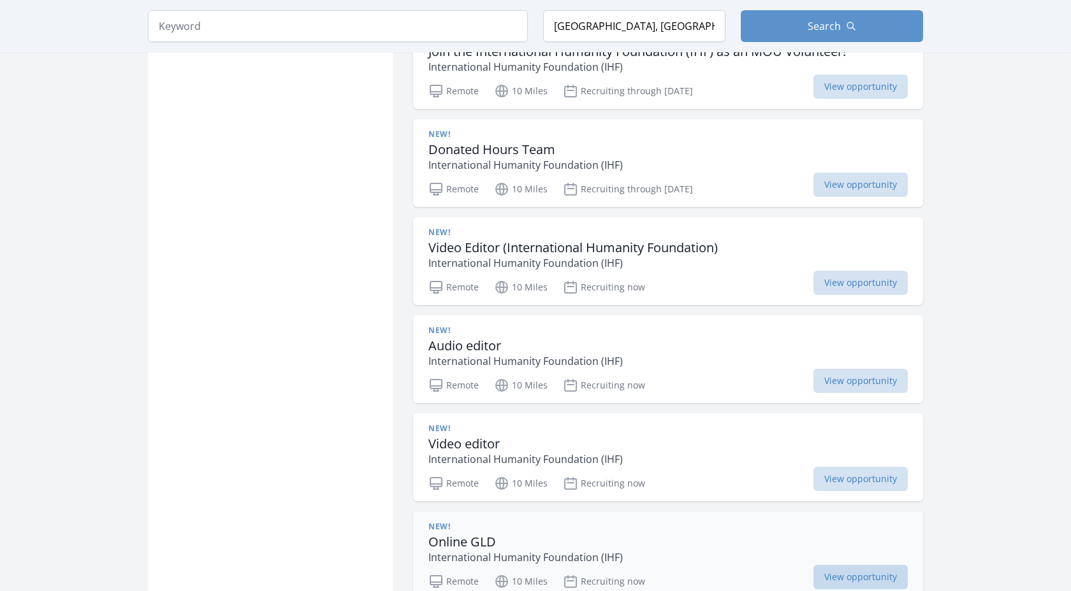
click at [835, 565] on span "View opportunity" at bounding box center [860, 577] width 94 height 24
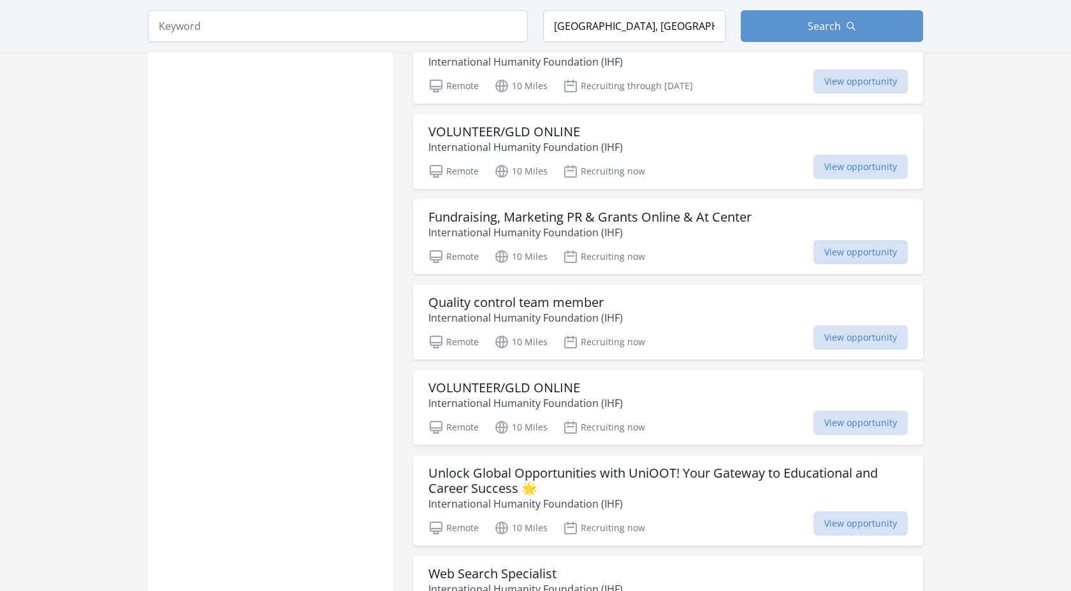
scroll to position [18282, 0]
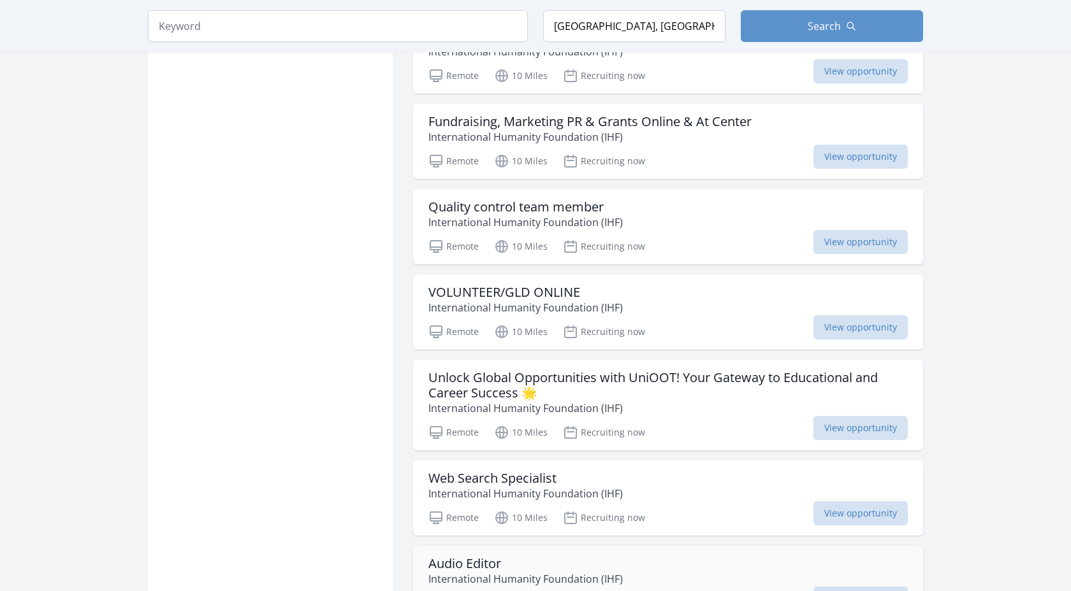
scroll to position [18378, 0]
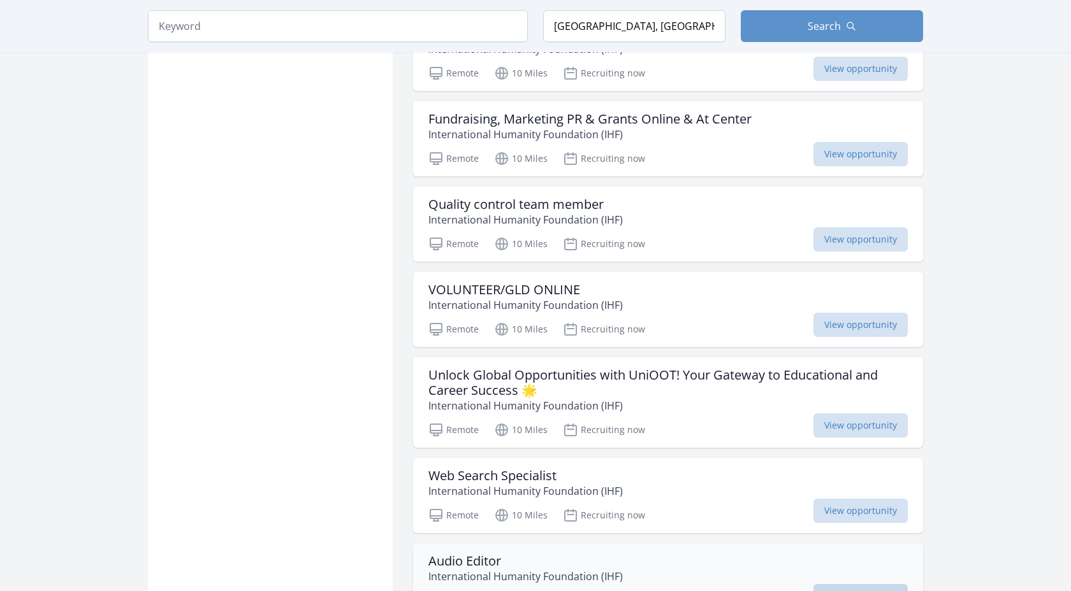
click at [828, 584] on span "View opportunity" at bounding box center [860, 596] width 94 height 24
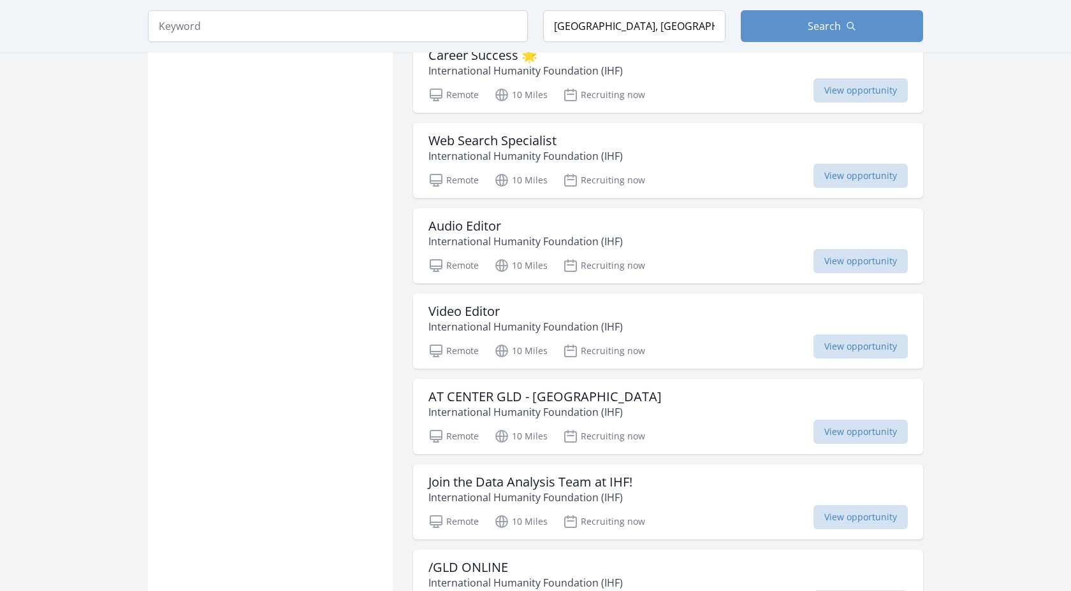
scroll to position [18715, 0]
click at [834, 589] on span "View opportunity" at bounding box center [860, 601] width 94 height 24
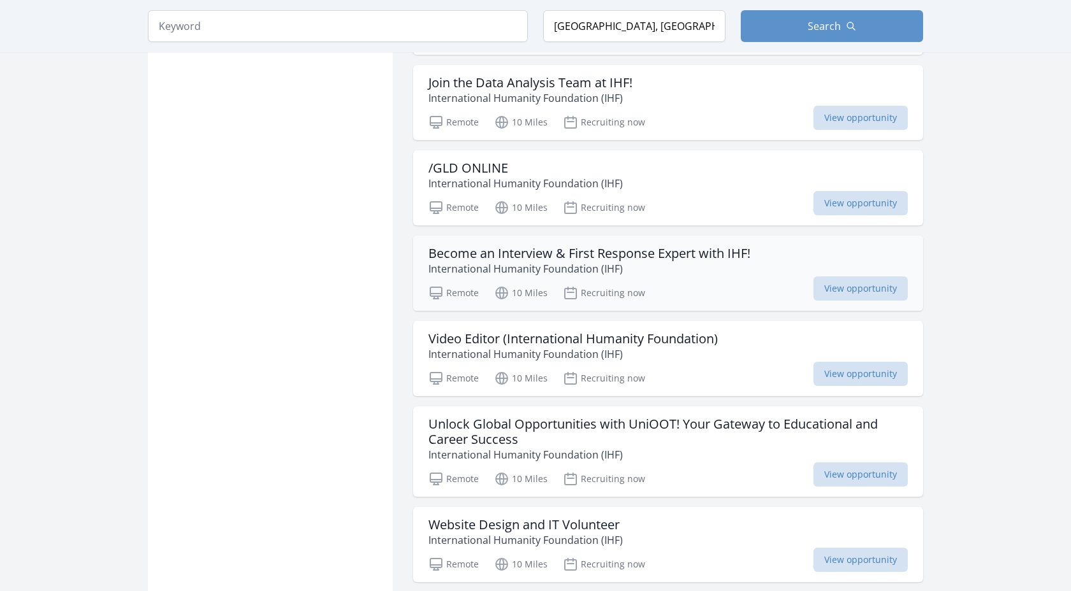
scroll to position [19117, 0]
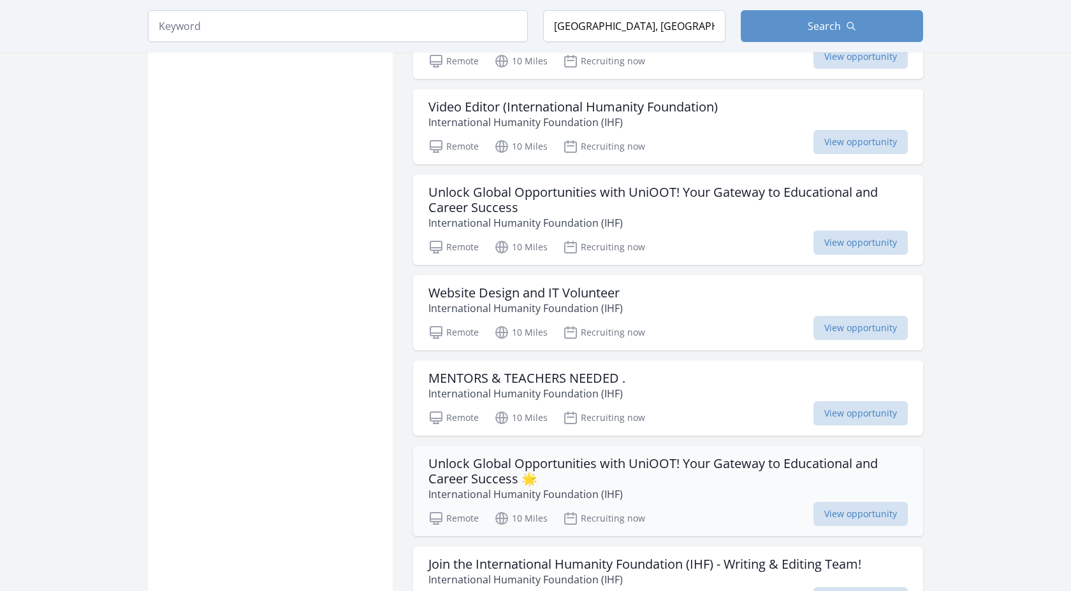
scroll to position [19346, 0]
click at [845, 586] on span "View opportunity" at bounding box center [860, 598] width 94 height 24
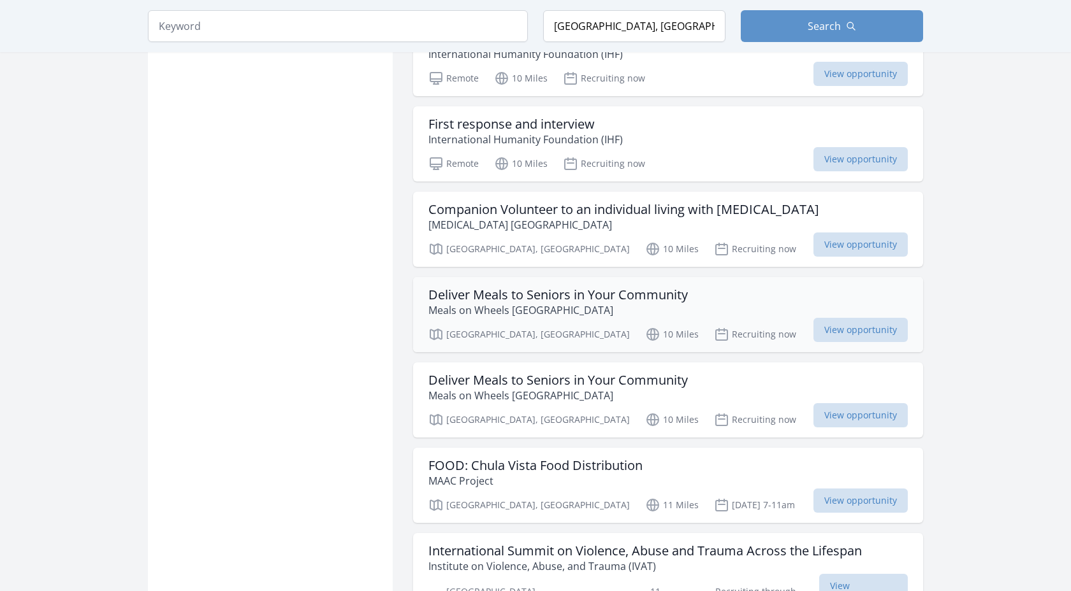
scroll to position [20229, 0]
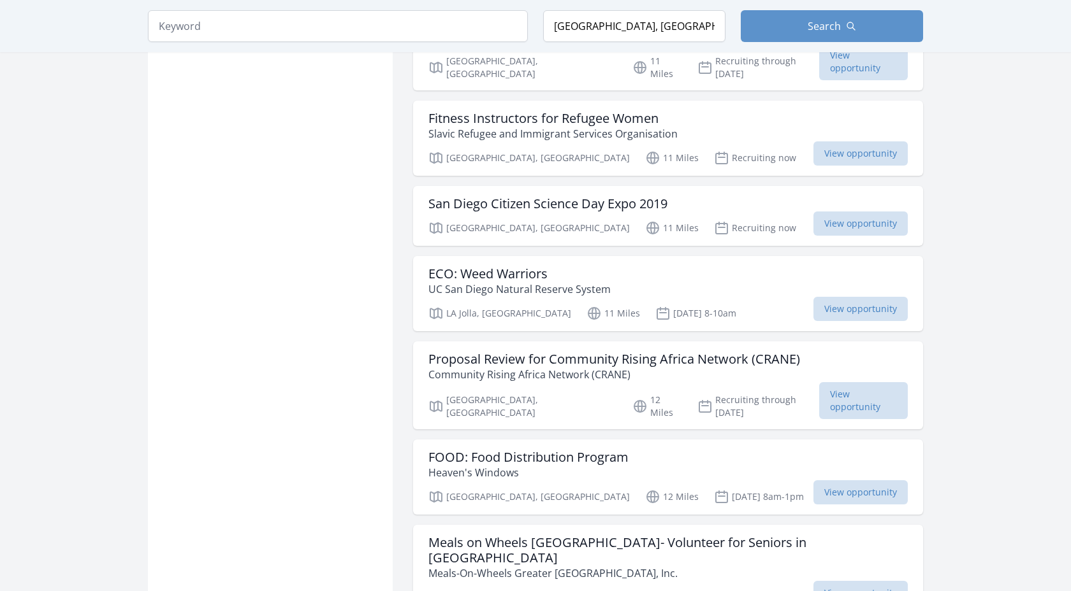
scroll to position [20761, 0]
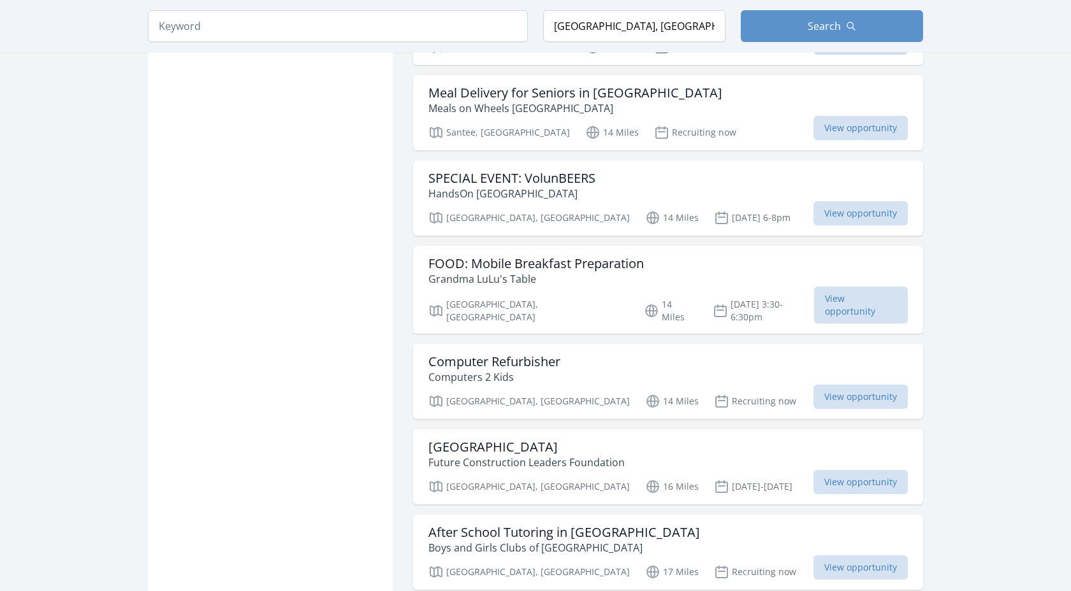
scroll to position [22000, 0]
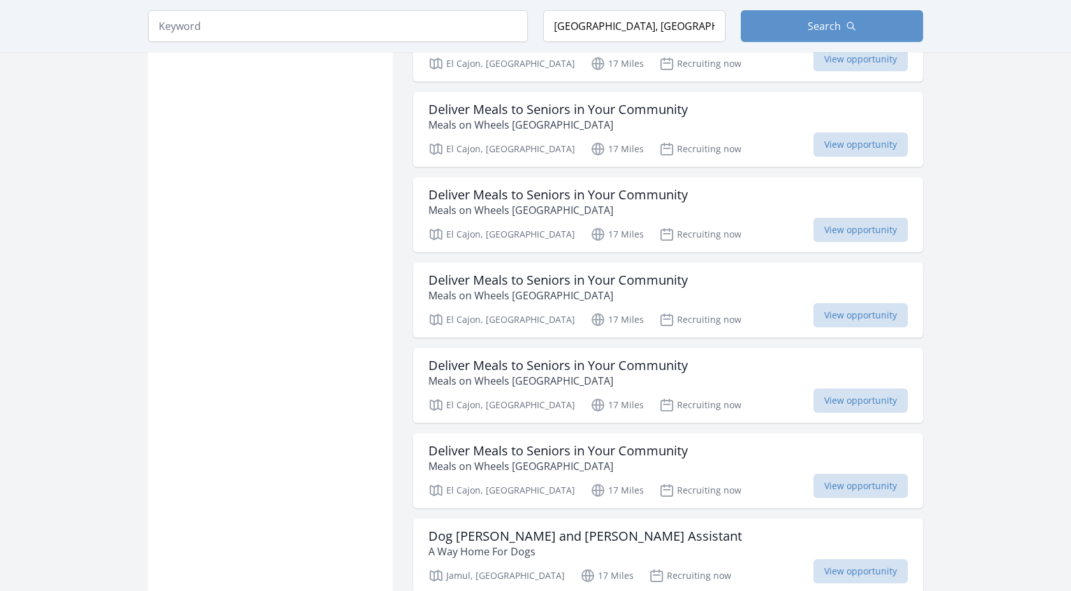
scroll to position [22857, 0]
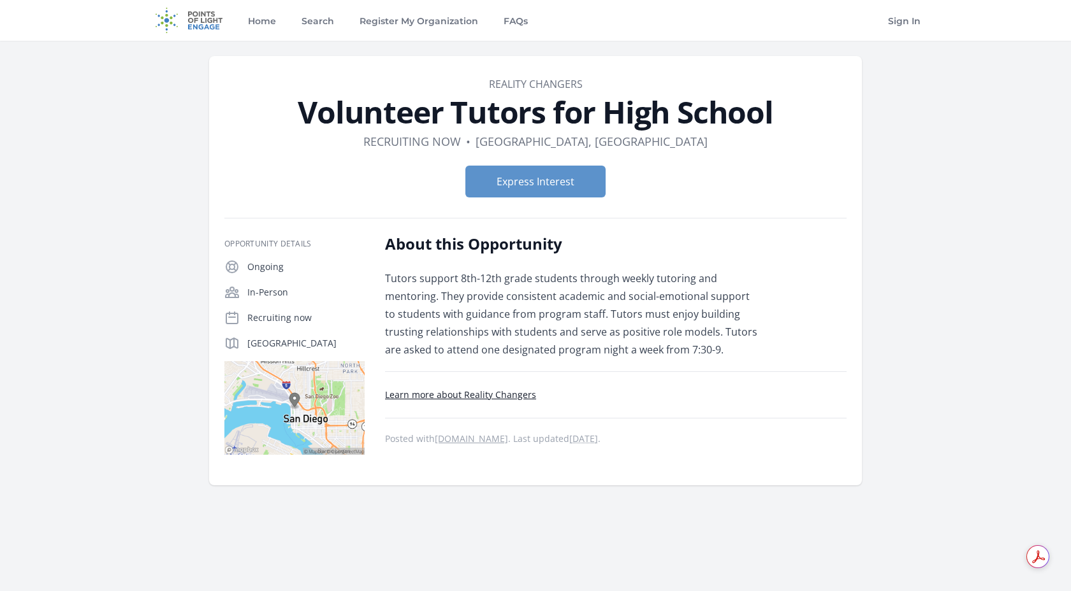
click at [488, 395] on link "Learn more about Reality Changers" at bounding box center [460, 395] width 151 height 12
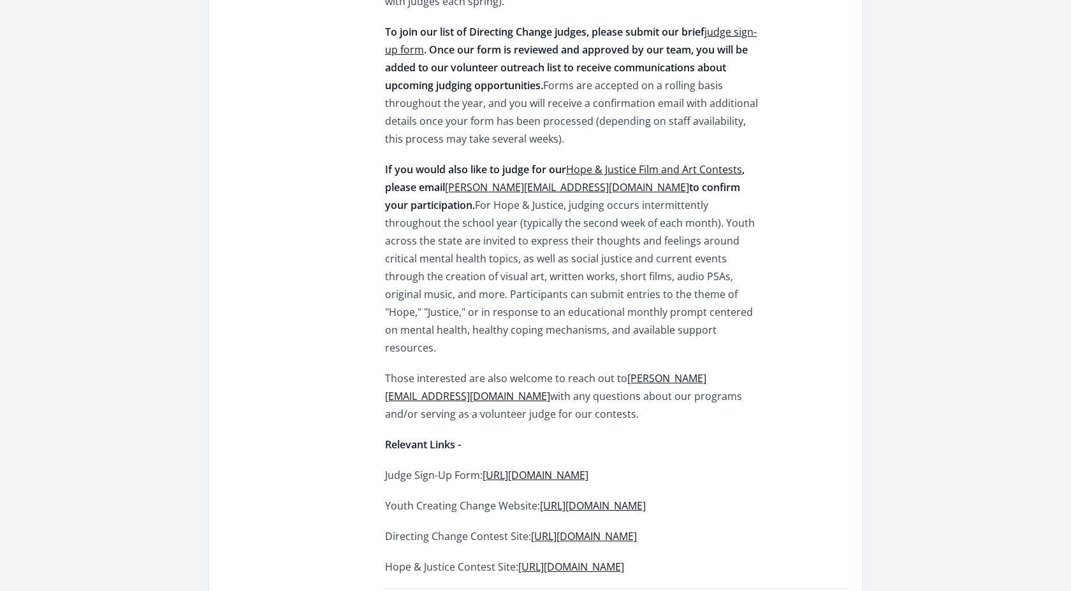
scroll to position [870, 0]
click at [588, 466] on link "https://youthcreatingchange.org/become-a-judge/" at bounding box center [535, 473] width 106 height 14
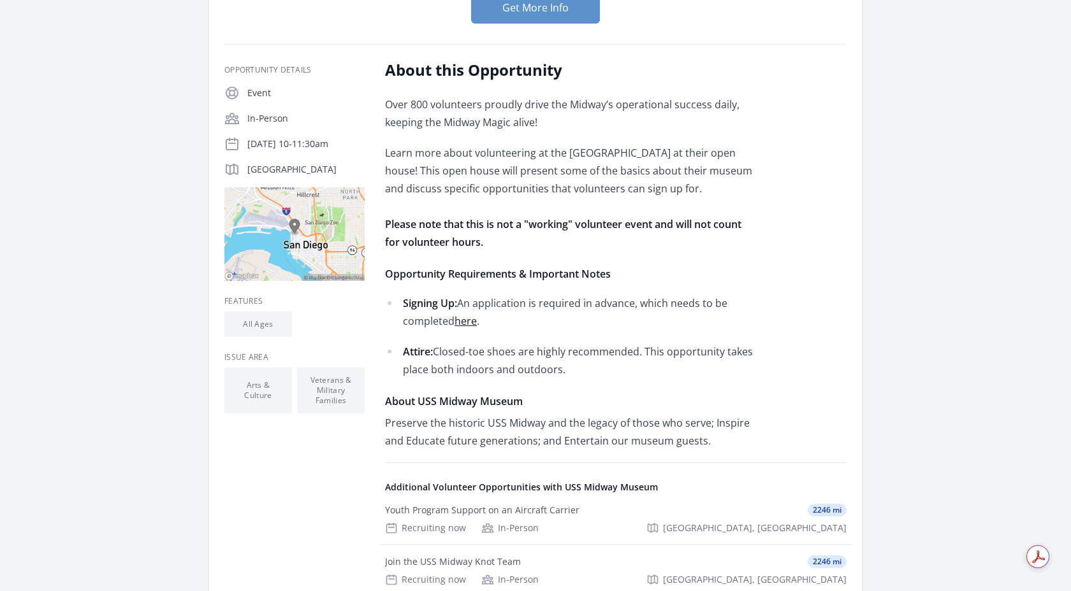
scroll to position [202, 0]
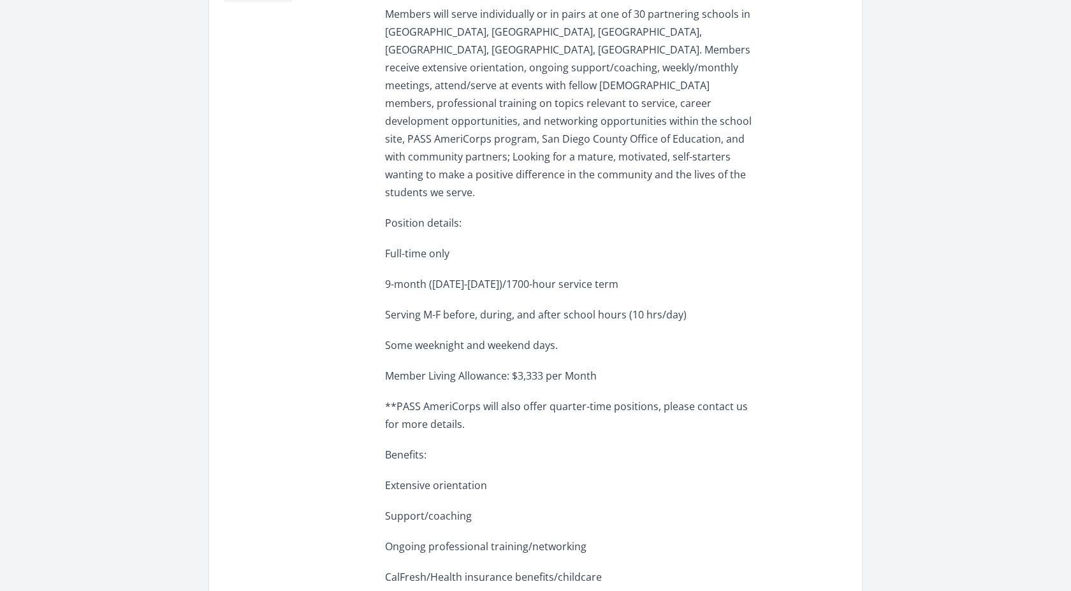
scroll to position [540, 0]
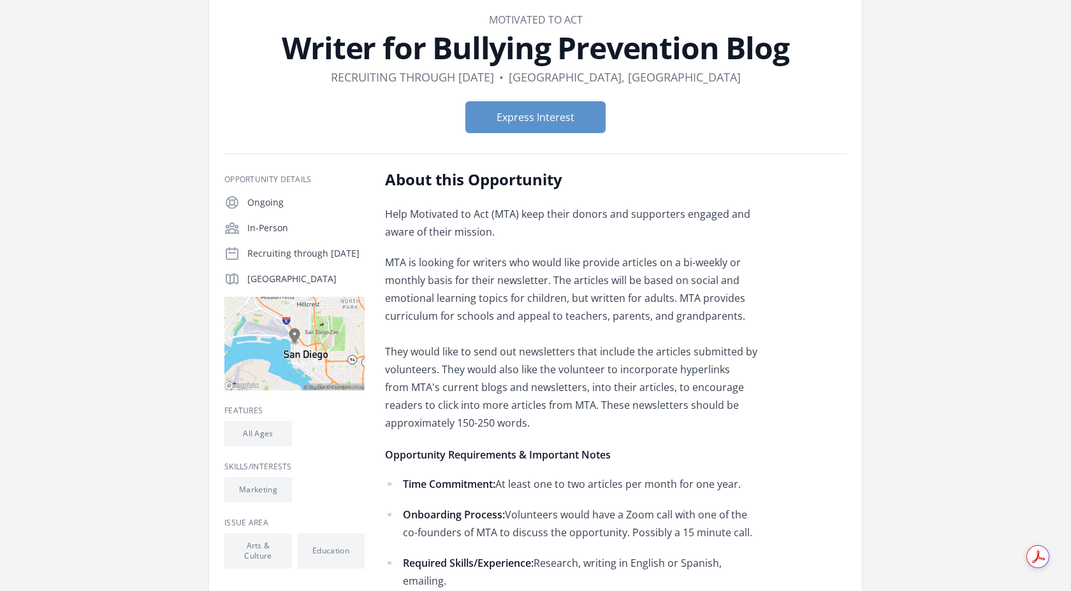
scroll to position [64, 0]
click at [112, 58] on main "Organization Motivated To Act Writer for Bullying Prevention Blog Duration Recr…" at bounding box center [535, 505] width 1071 height 1056
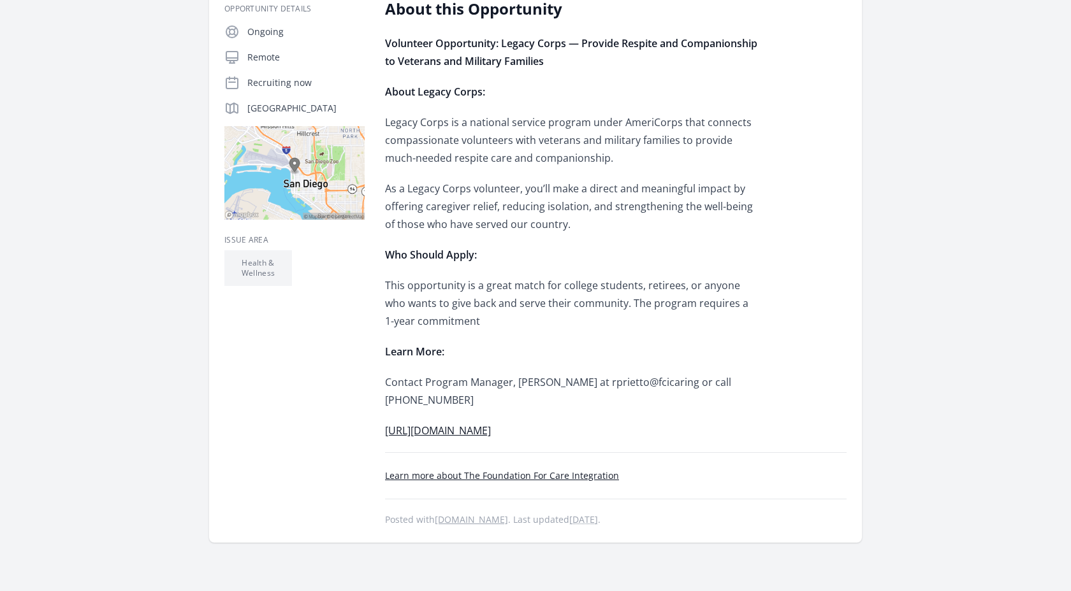
scroll to position [236, 0]
click at [491, 422] on link "[URL][DOMAIN_NAME]" at bounding box center [438, 429] width 106 height 14
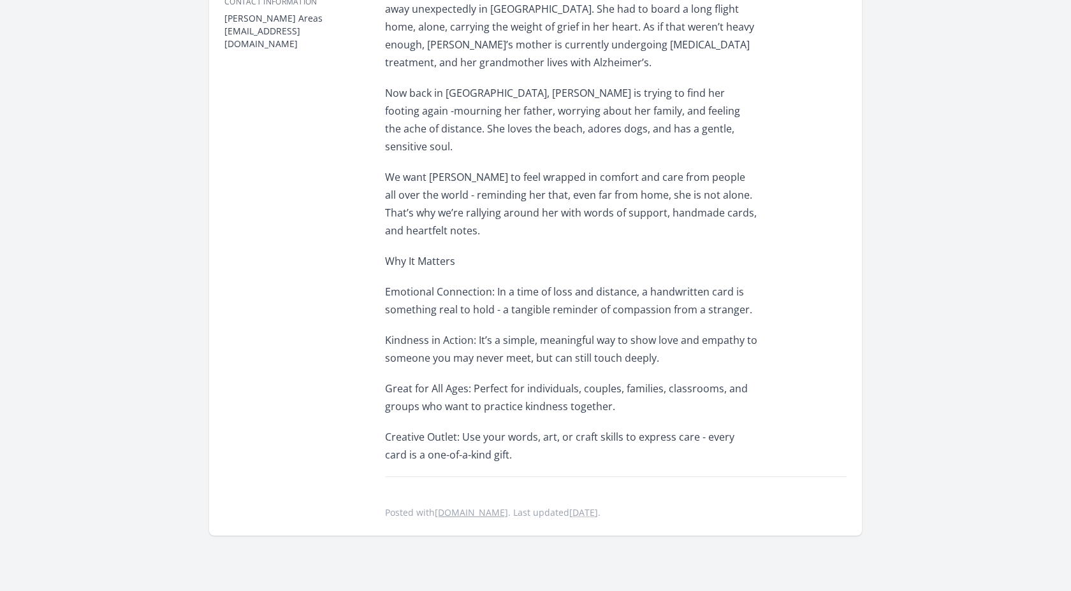
scroll to position [683, 0]
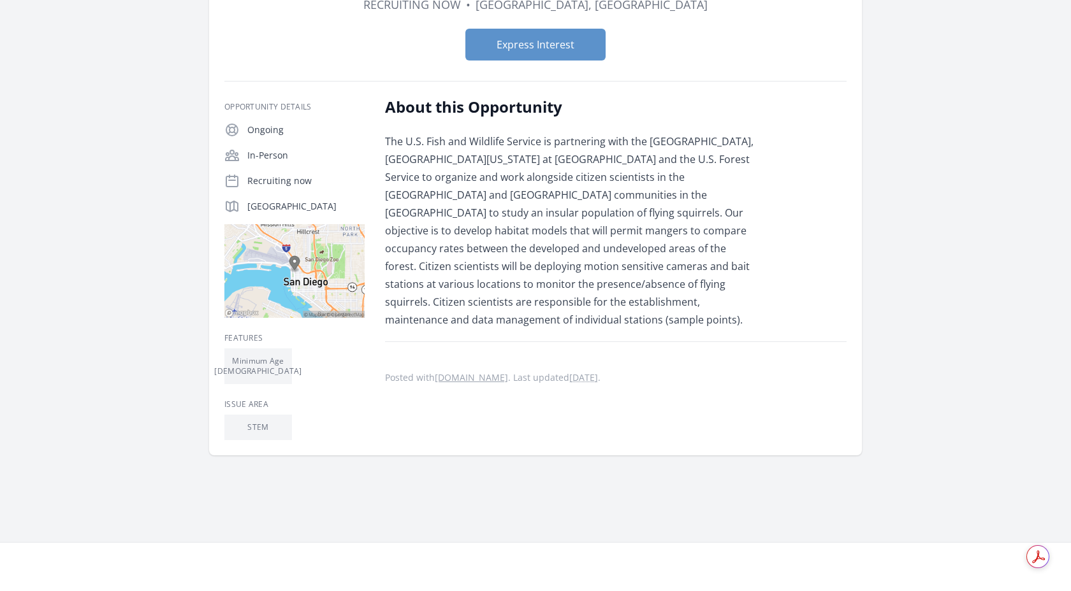
scroll to position [81, 0]
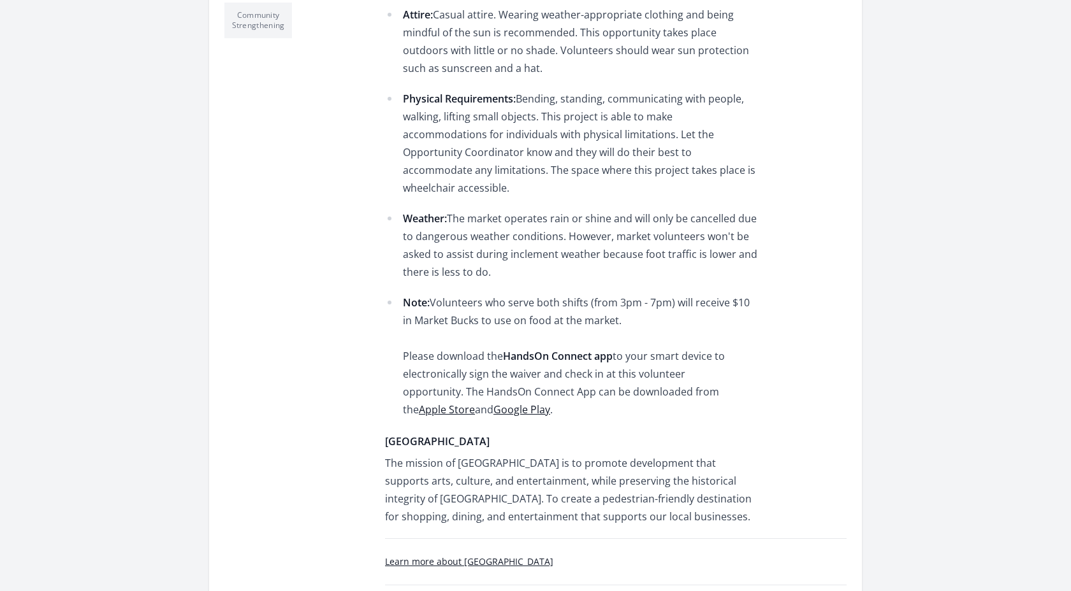
scroll to position [552, 0]
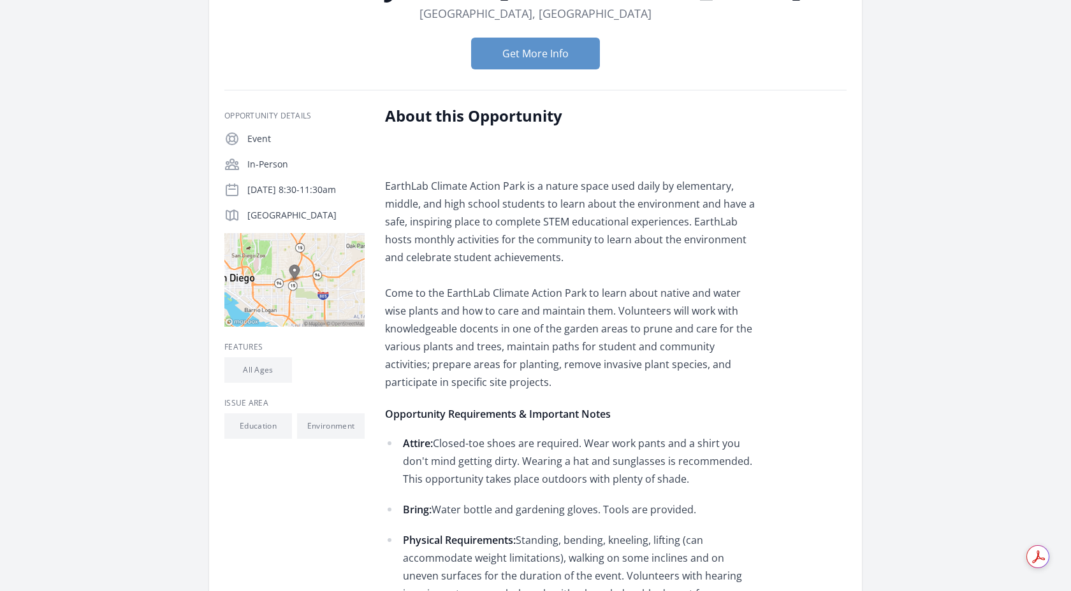
scroll to position [123, 0]
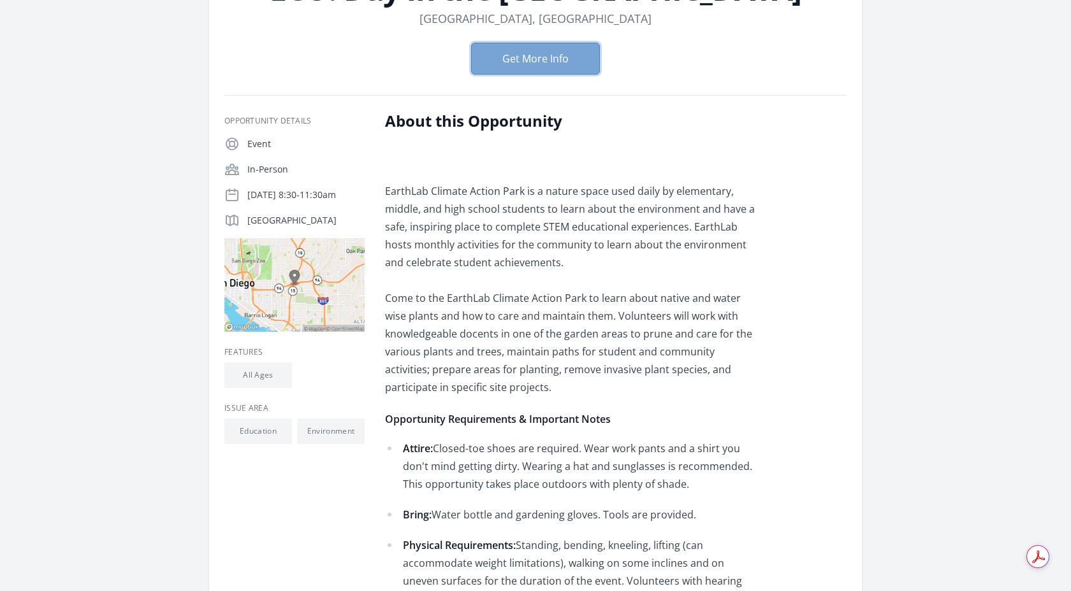
click at [591, 66] on button "Get More Info" at bounding box center [535, 59] width 129 height 32
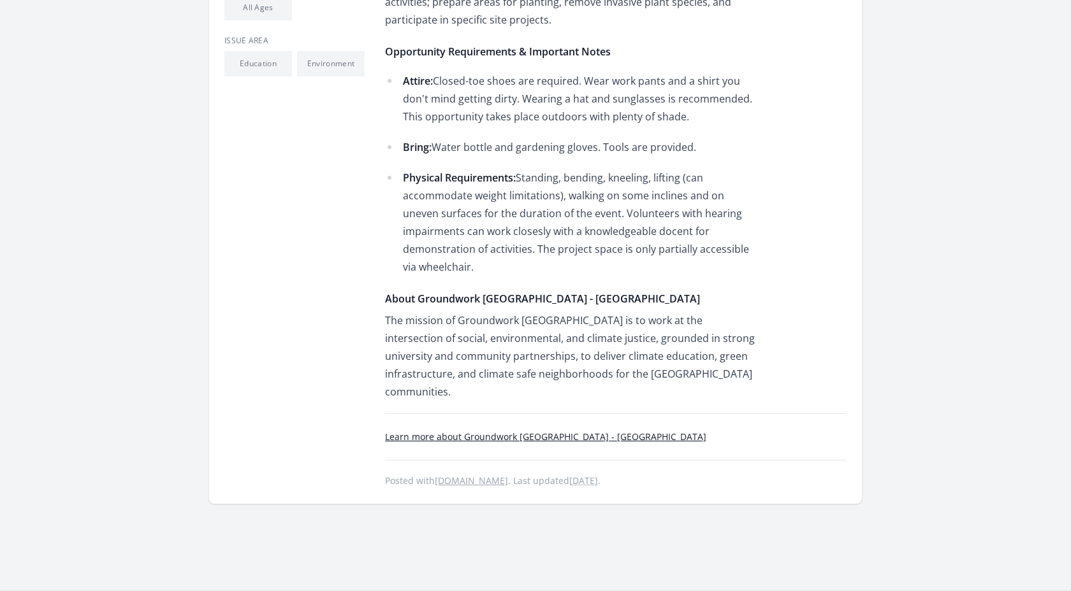
scroll to position [491, 0]
click at [574, 430] on link "Learn more about Groundwork San Diego - Chollas Creek" at bounding box center [545, 436] width 321 height 12
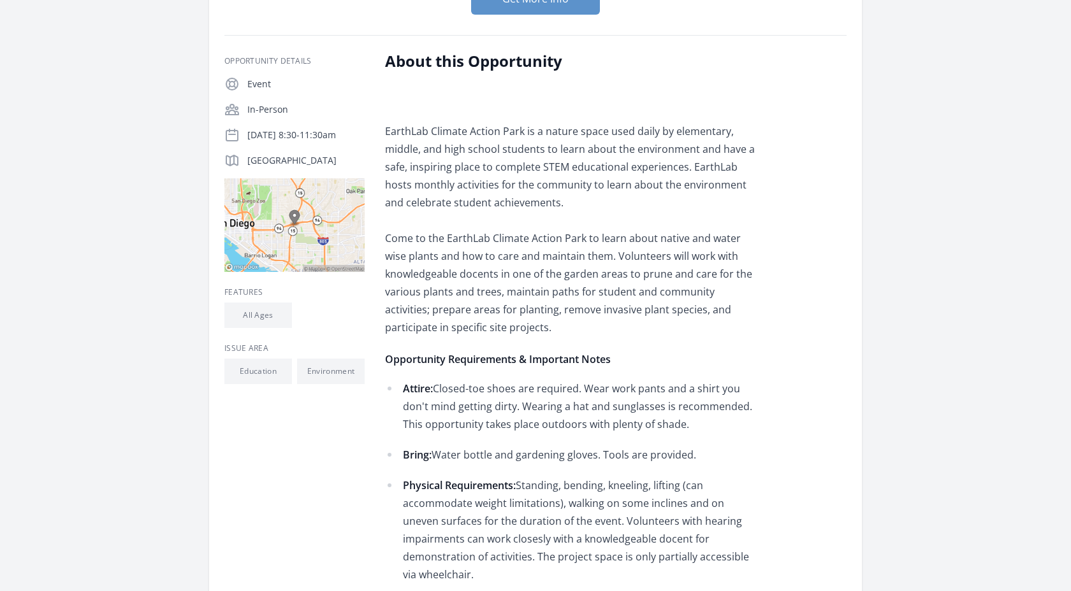
scroll to position [0, 0]
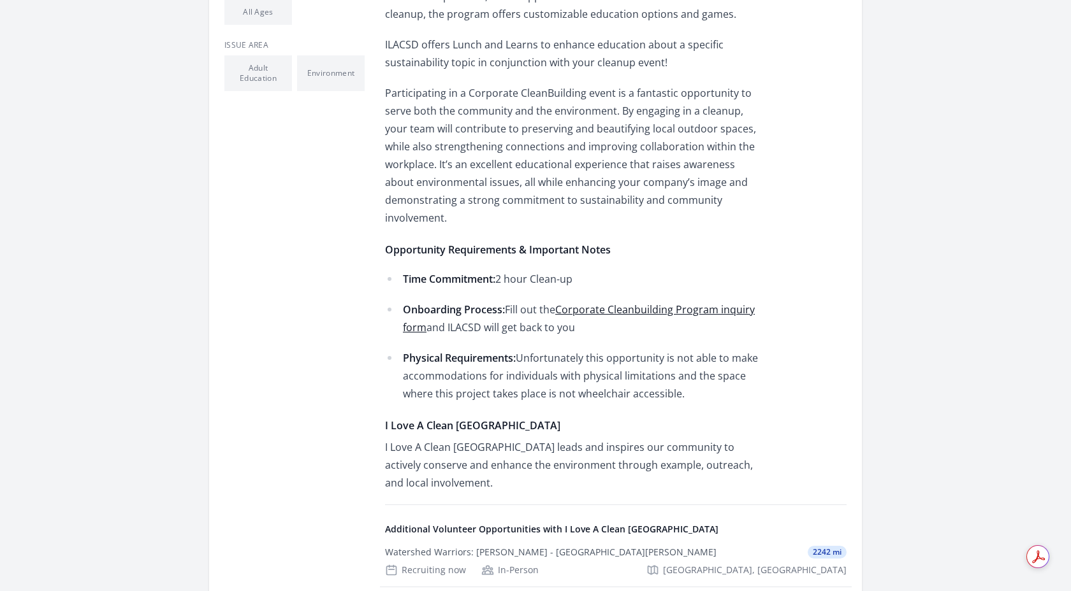
scroll to position [489, 0]
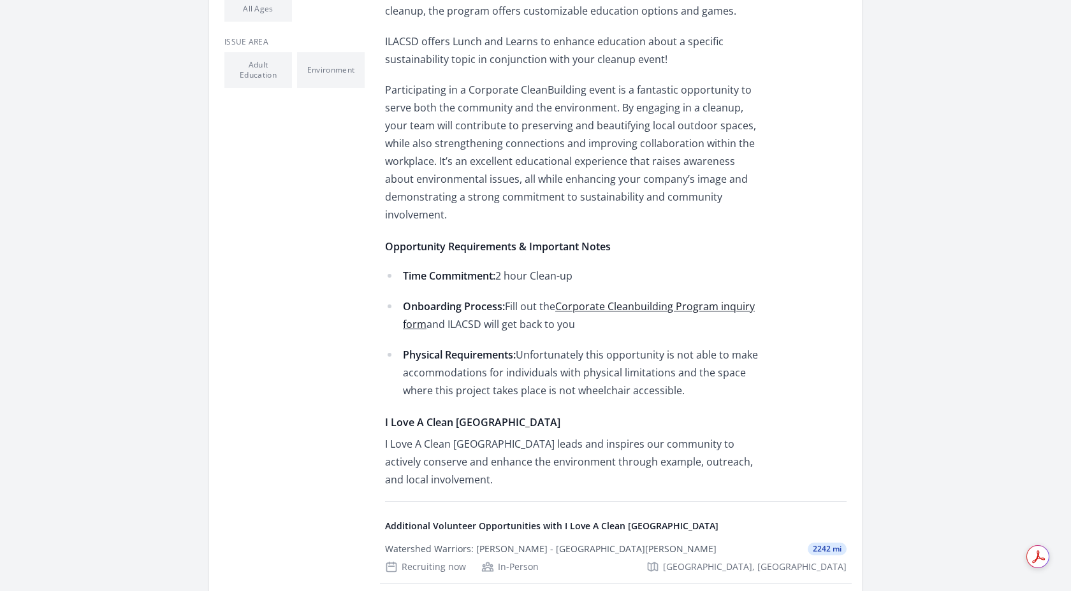
click at [709, 302] on link "Corporate Cleanbuilding Program inquiry form" at bounding box center [579, 316] width 352 height 32
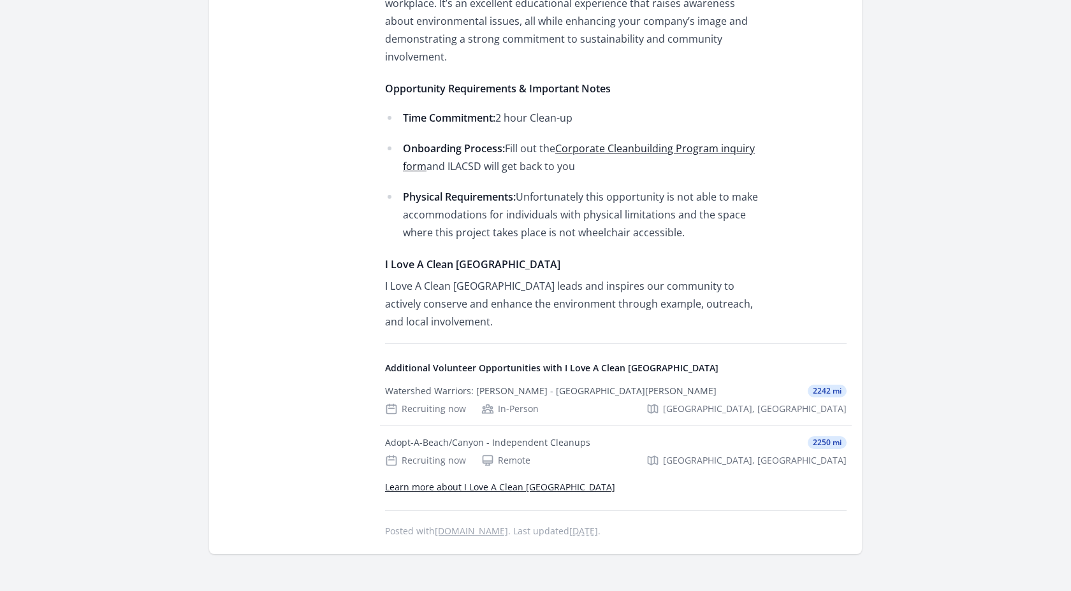
scroll to position [663, 0]
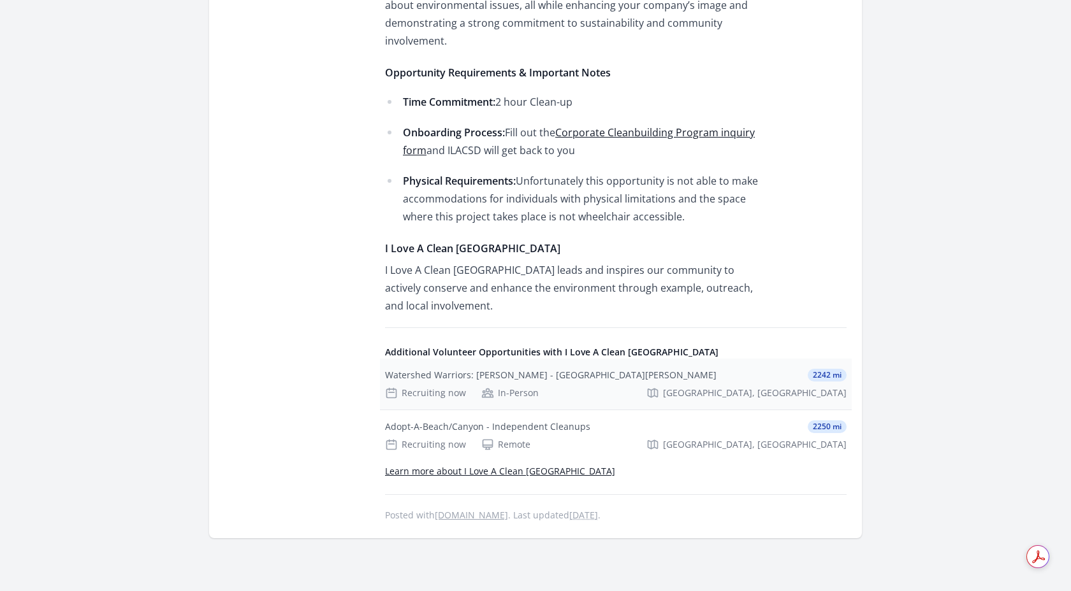
click at [445, 373] on div "Watershed Warriors: [PERSON_NAME] - [GEOGRAPHIC_DATA][PERSON_NAME]" at bounding box center [550, 375] width 331 height 13
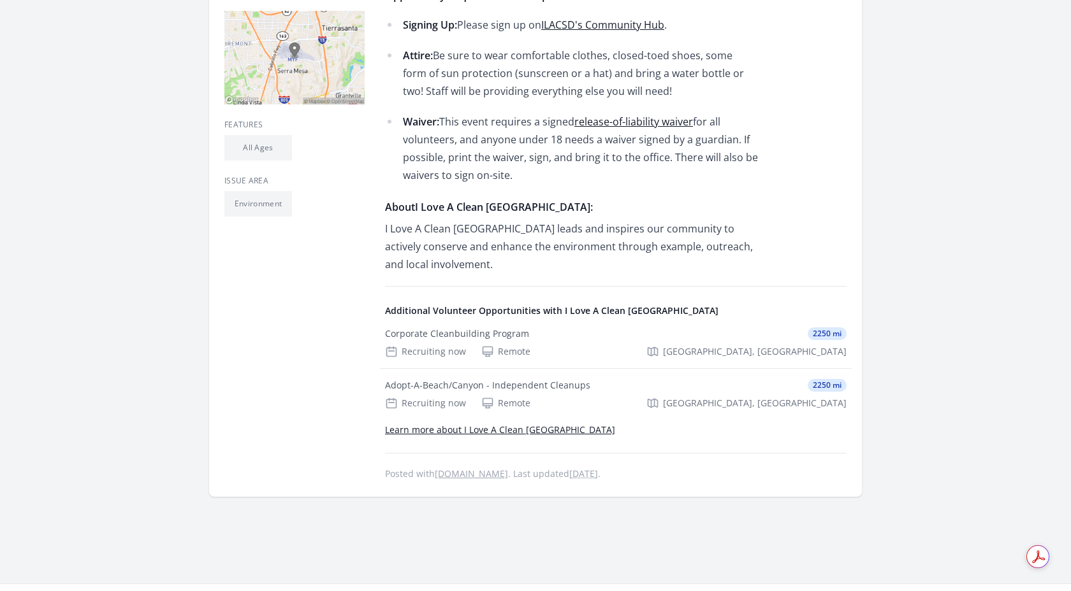
scroll to position [385, 0]
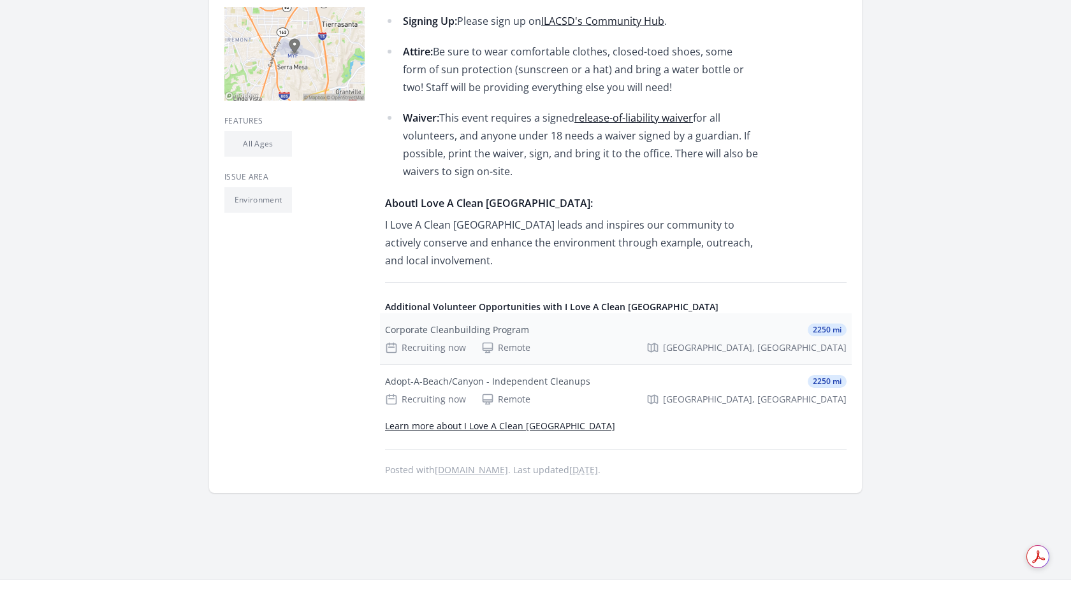
click at [452, 332] on div "Corporate Cleanbuilding Program" at bounding box center [457, 330] width 144 height 13
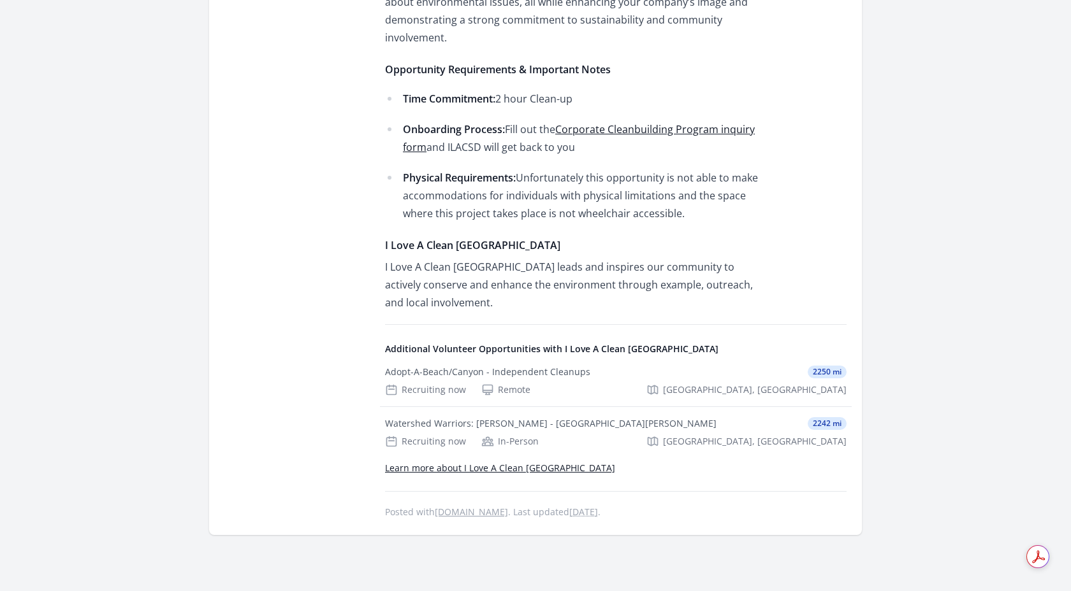
scroll to position [670, 0]
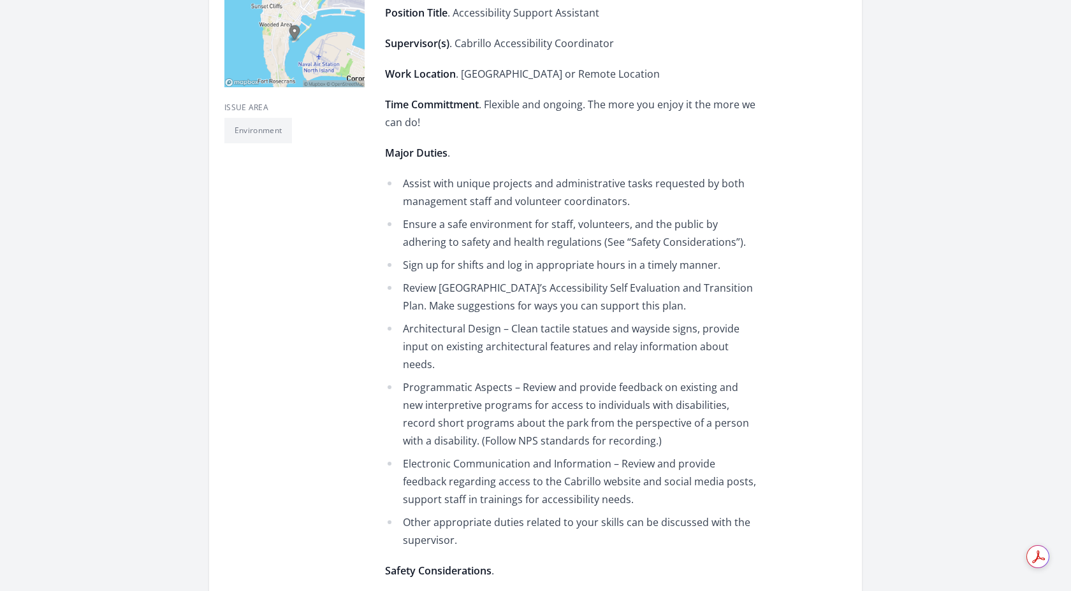
scroll to position [370, 0]
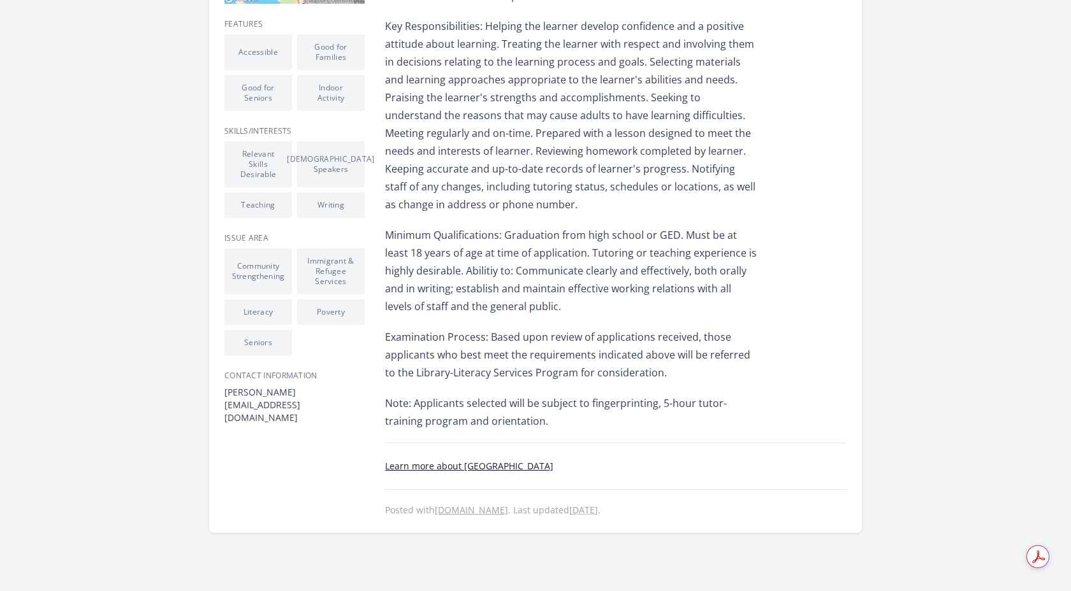
scroll to position [539, 0]
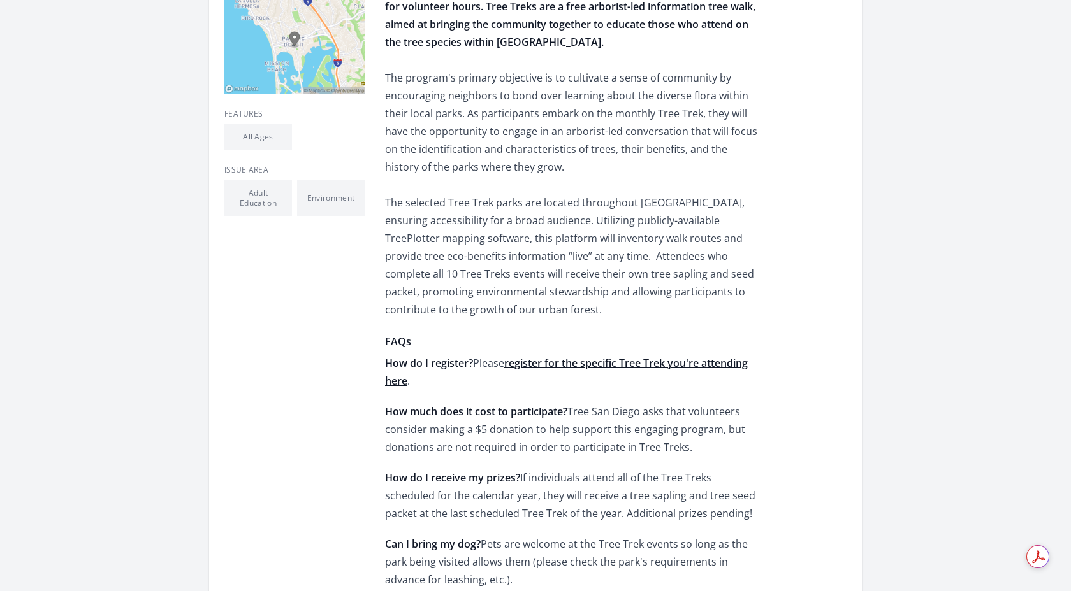
scroll to position [372, 0]
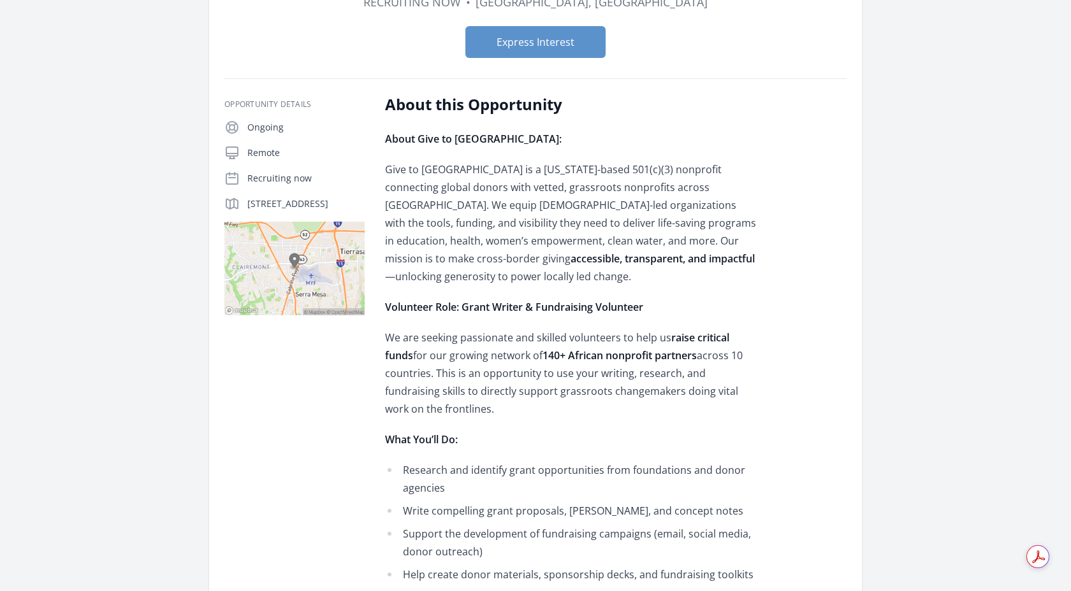
scroll to position [175, 0]
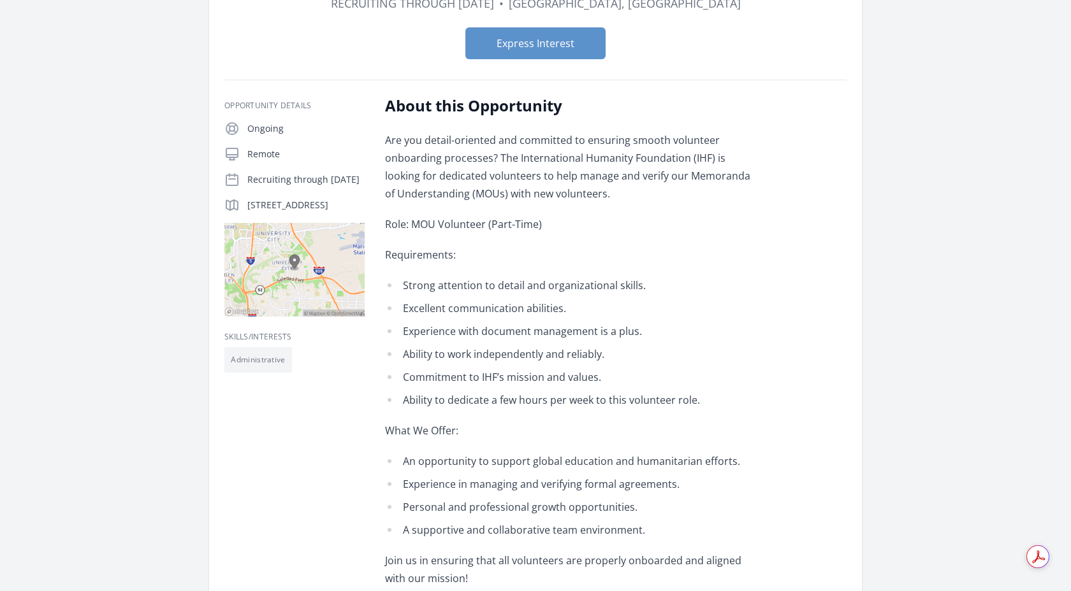
scroll to position [168, 0]
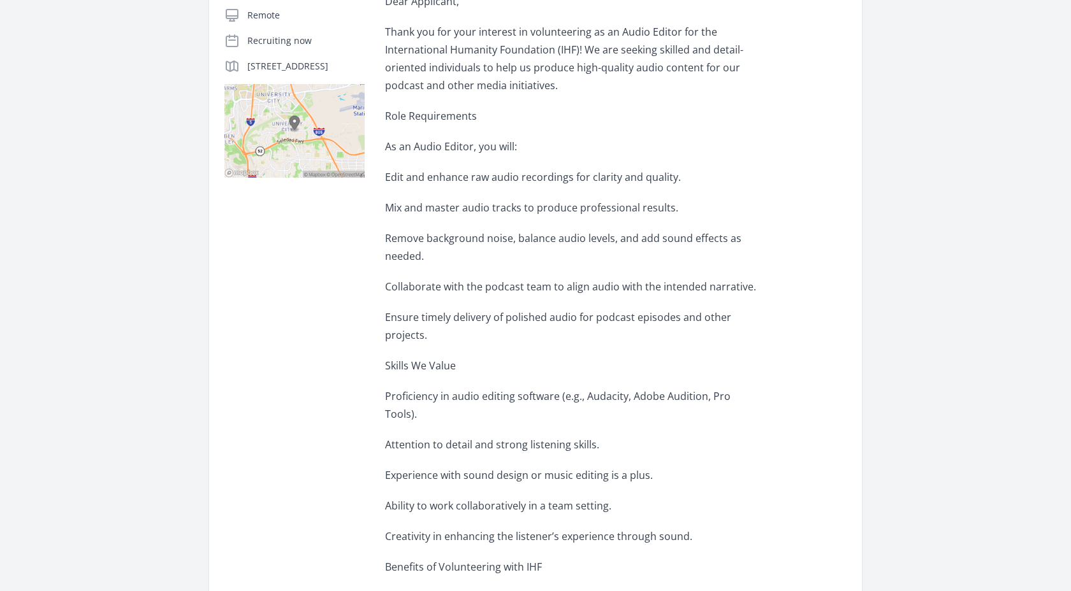
scroll to position [281, 0]
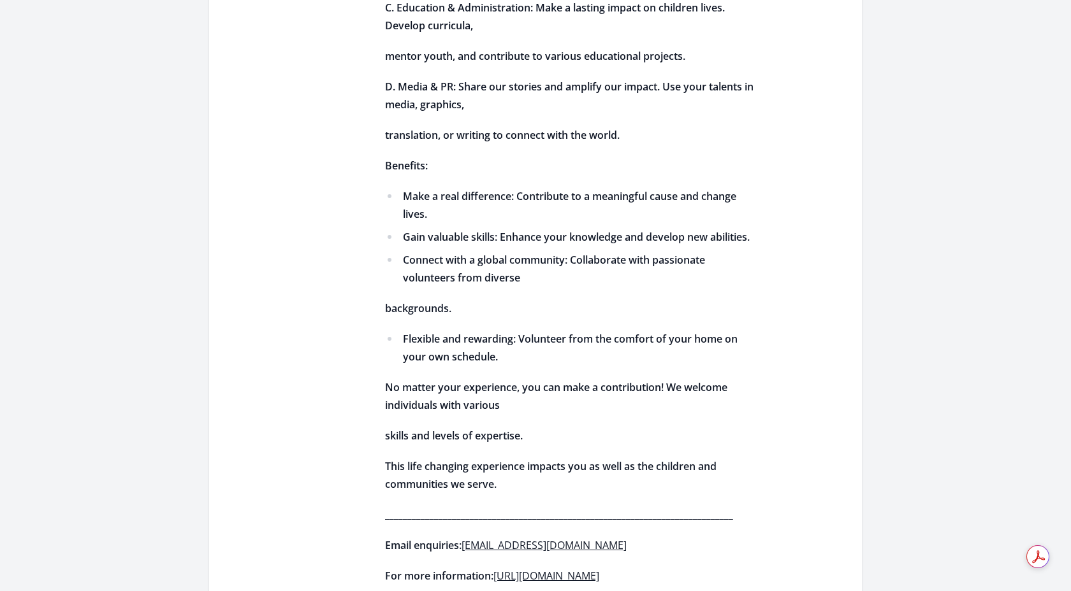
scroll to position [639, 0]
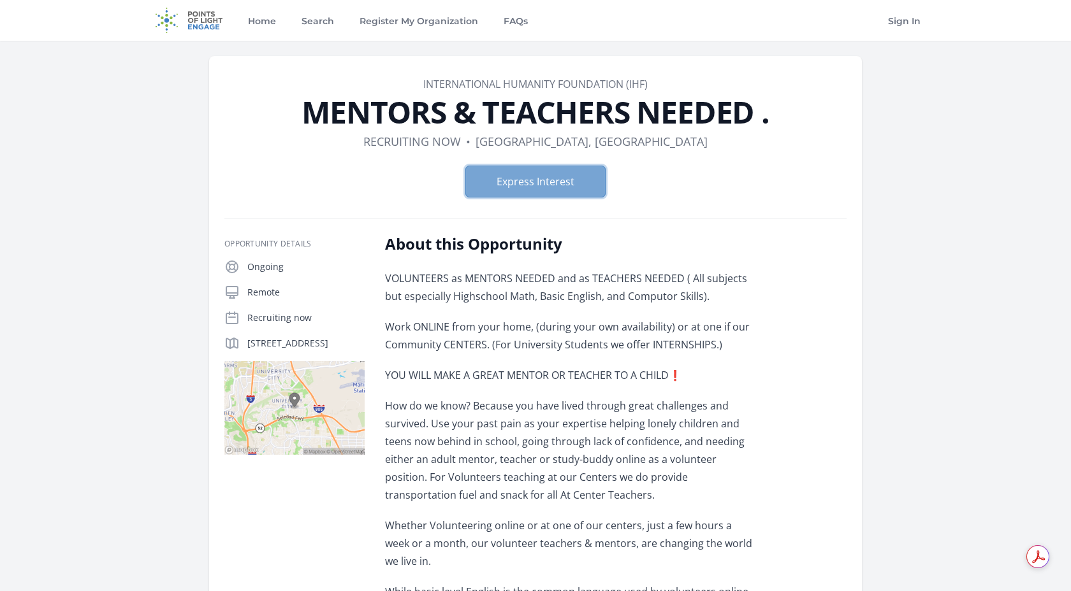
click at [554, 182] on button "Express Interest" at bounding box center [535, 182] width 140 height 32
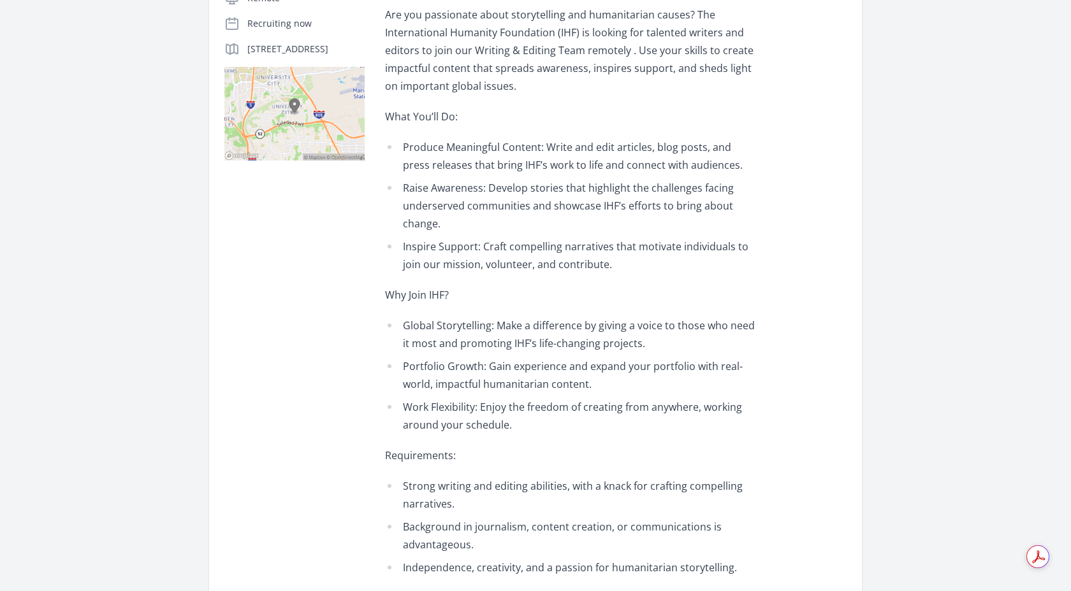
scroll to position [327, 0]
